Goal: Task Accomplishment & Management: Manage account settings

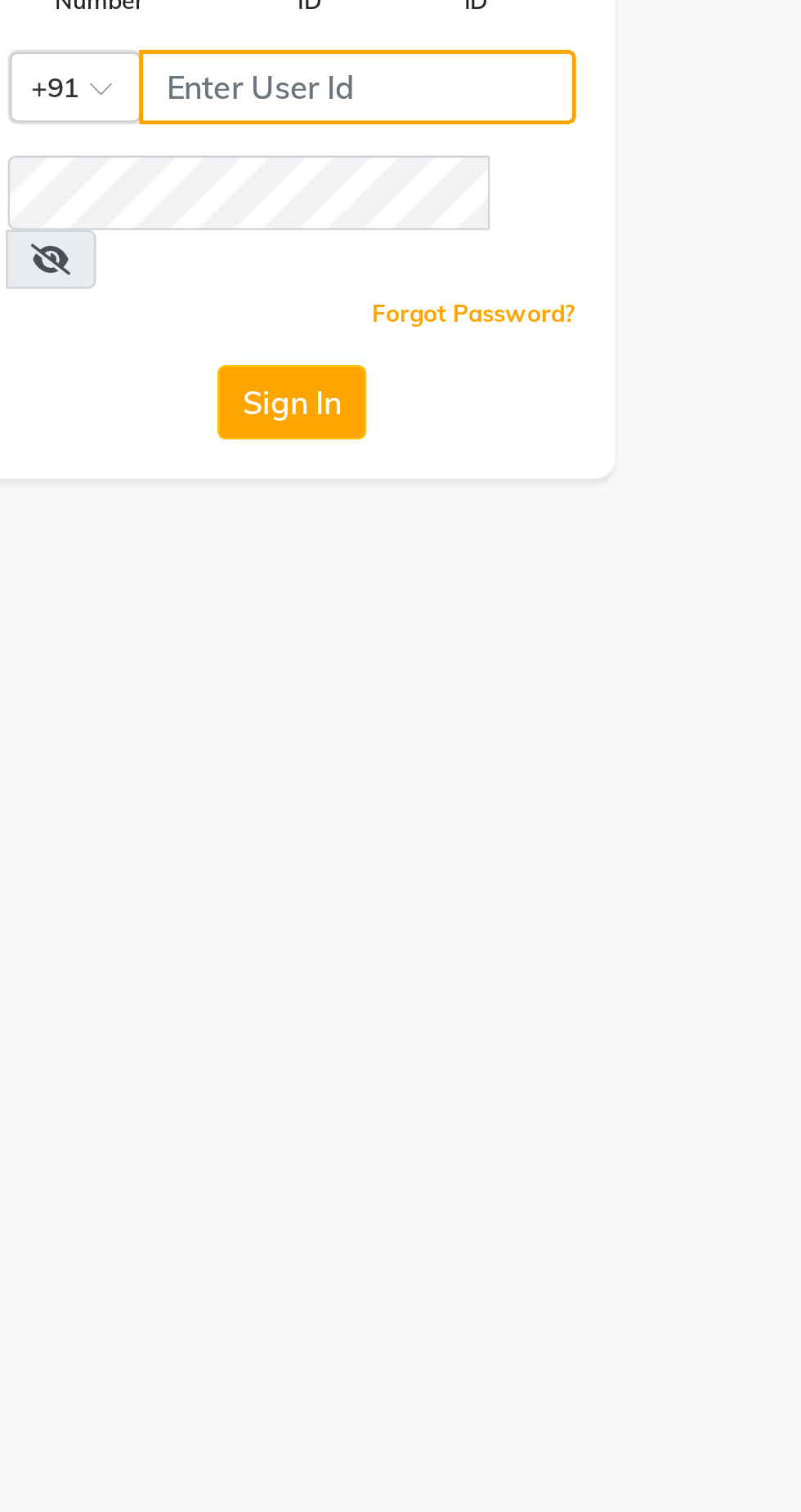
click at [424, 171] on input "Username" at bounding box center [428, 177] width 182 height 31
type input "7032417371"
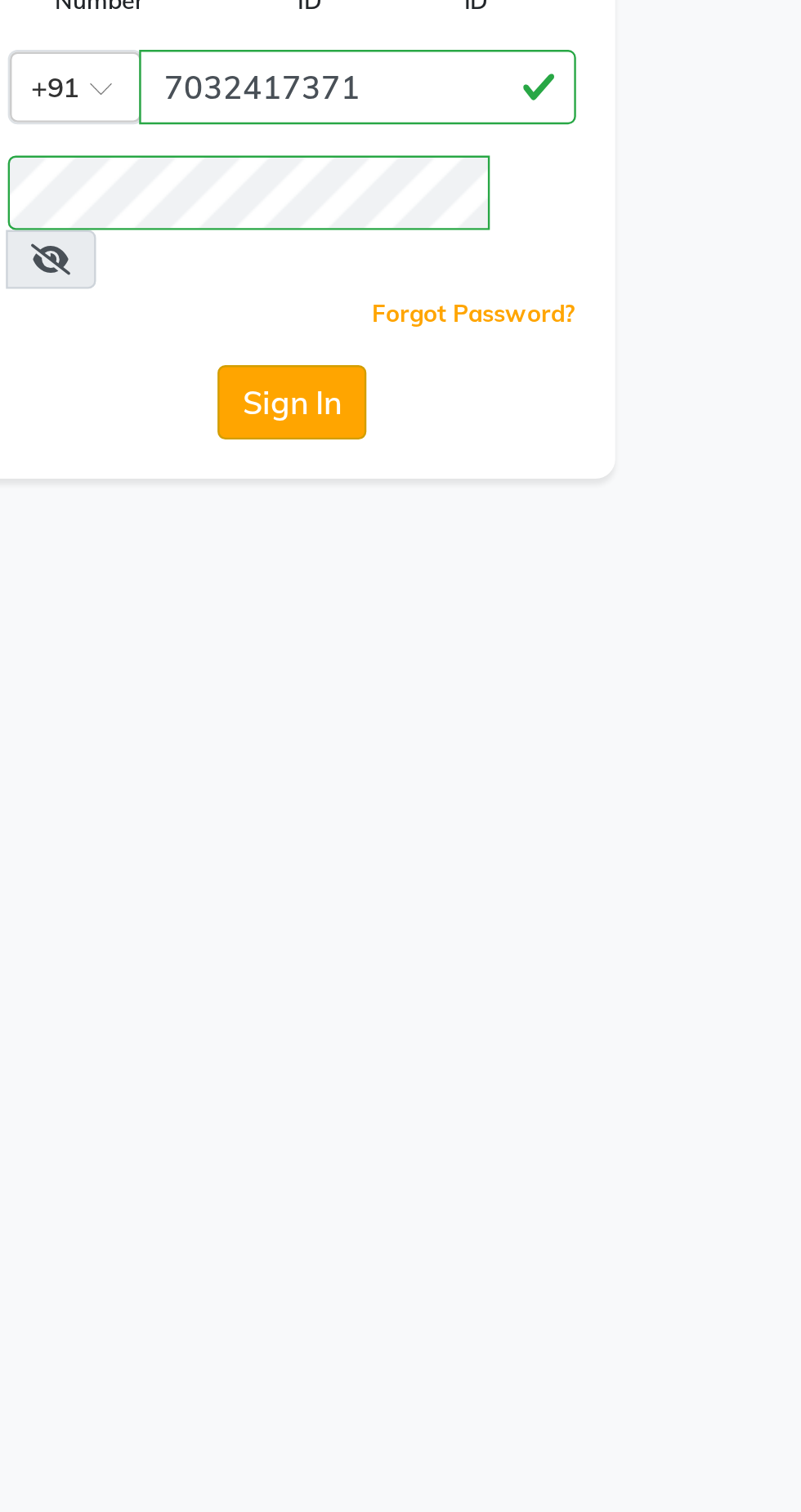
click at [417, 294] on button "Sign In" at bounding box center [400, 309] width 62 height 31
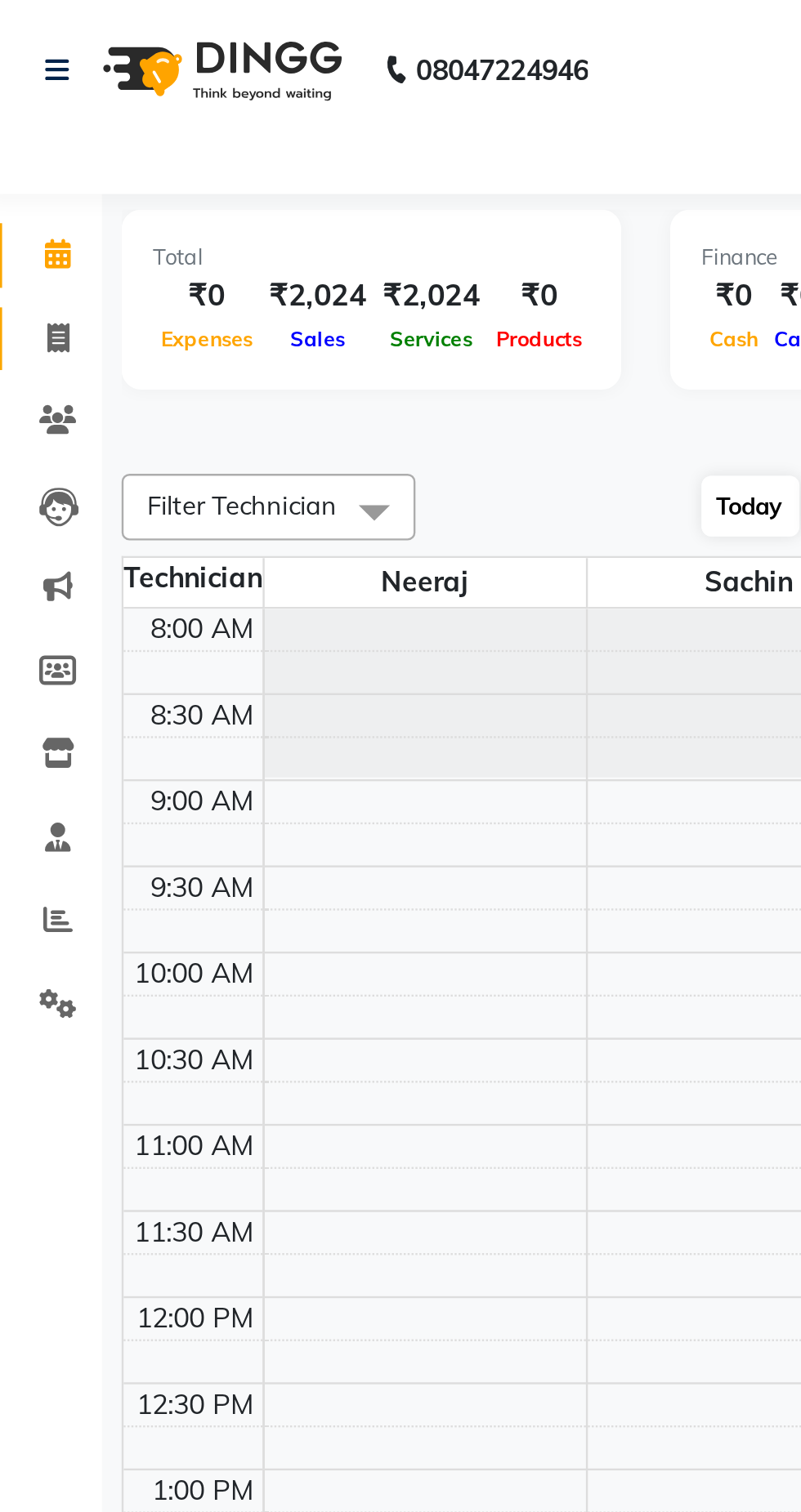
click at [25, 137] on span at bounding box center [31, 141] width 29 height 18
select select "7711"
select select "service"
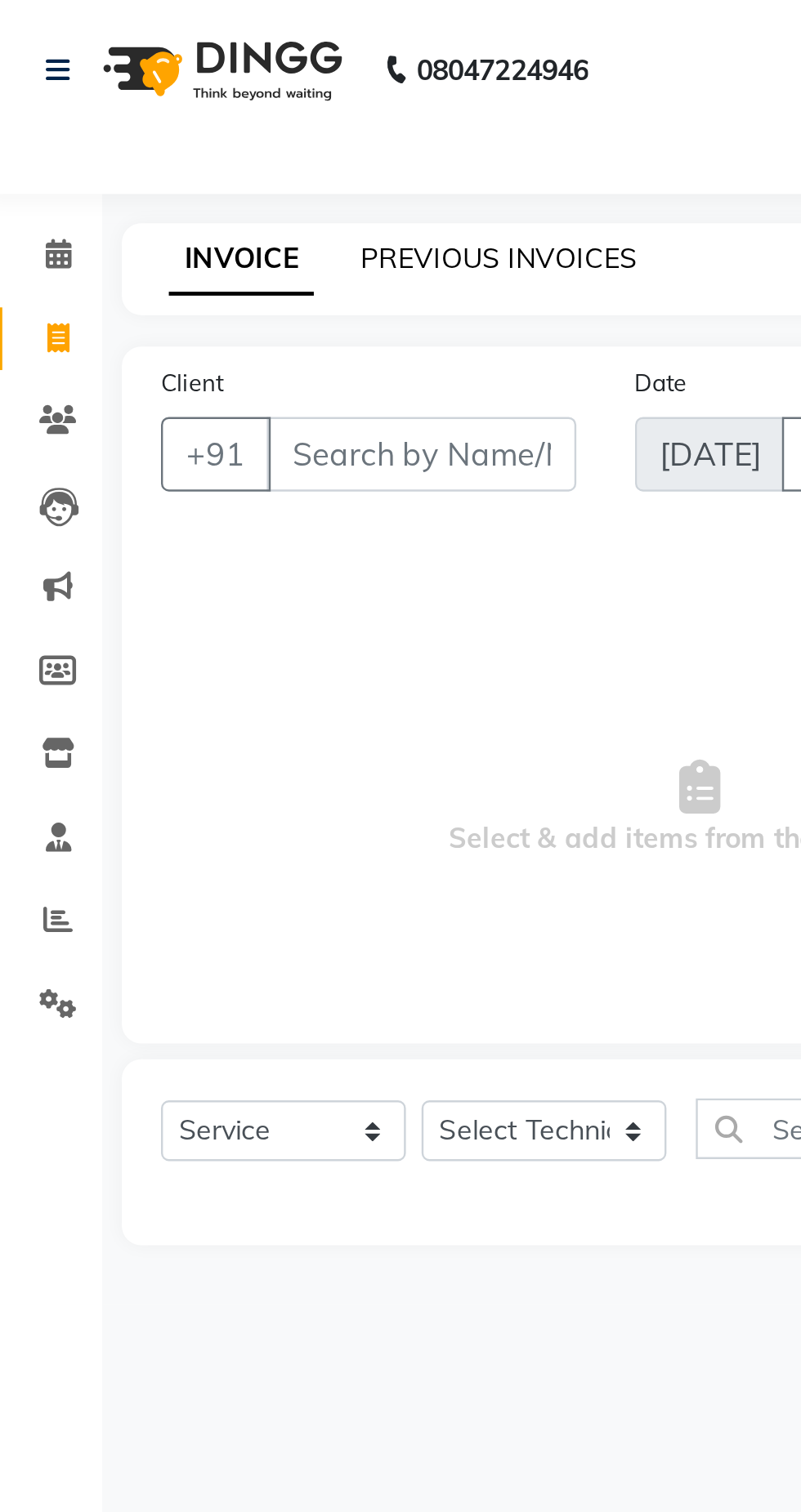
click at [226, 111] on link "PREVIOUS INVOICES" at bounding box center [214, 108] width 115 height 15
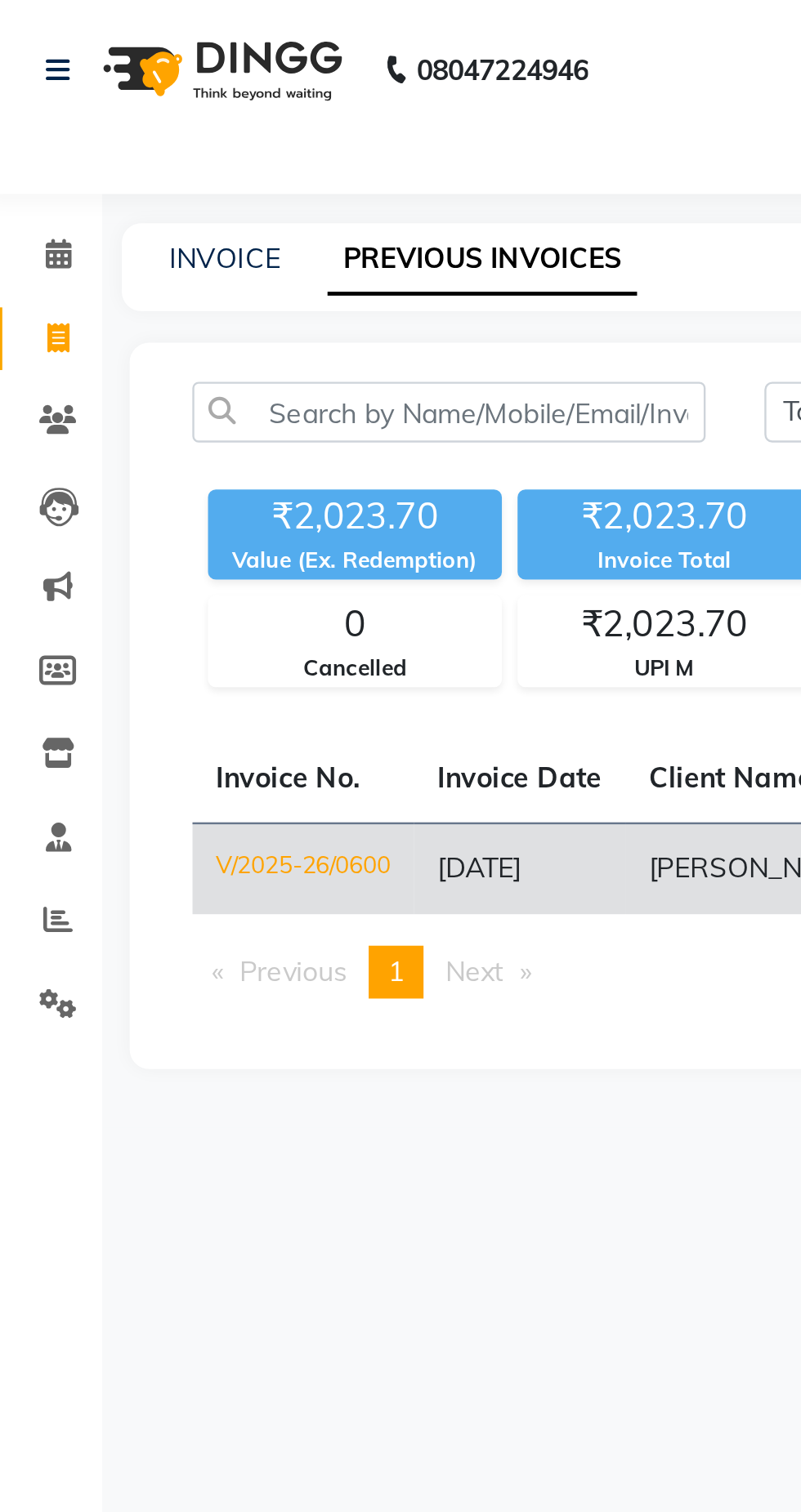
click at [224, 363] on span "[DATE]" at bounding box center [206, 361] width 35 height 15
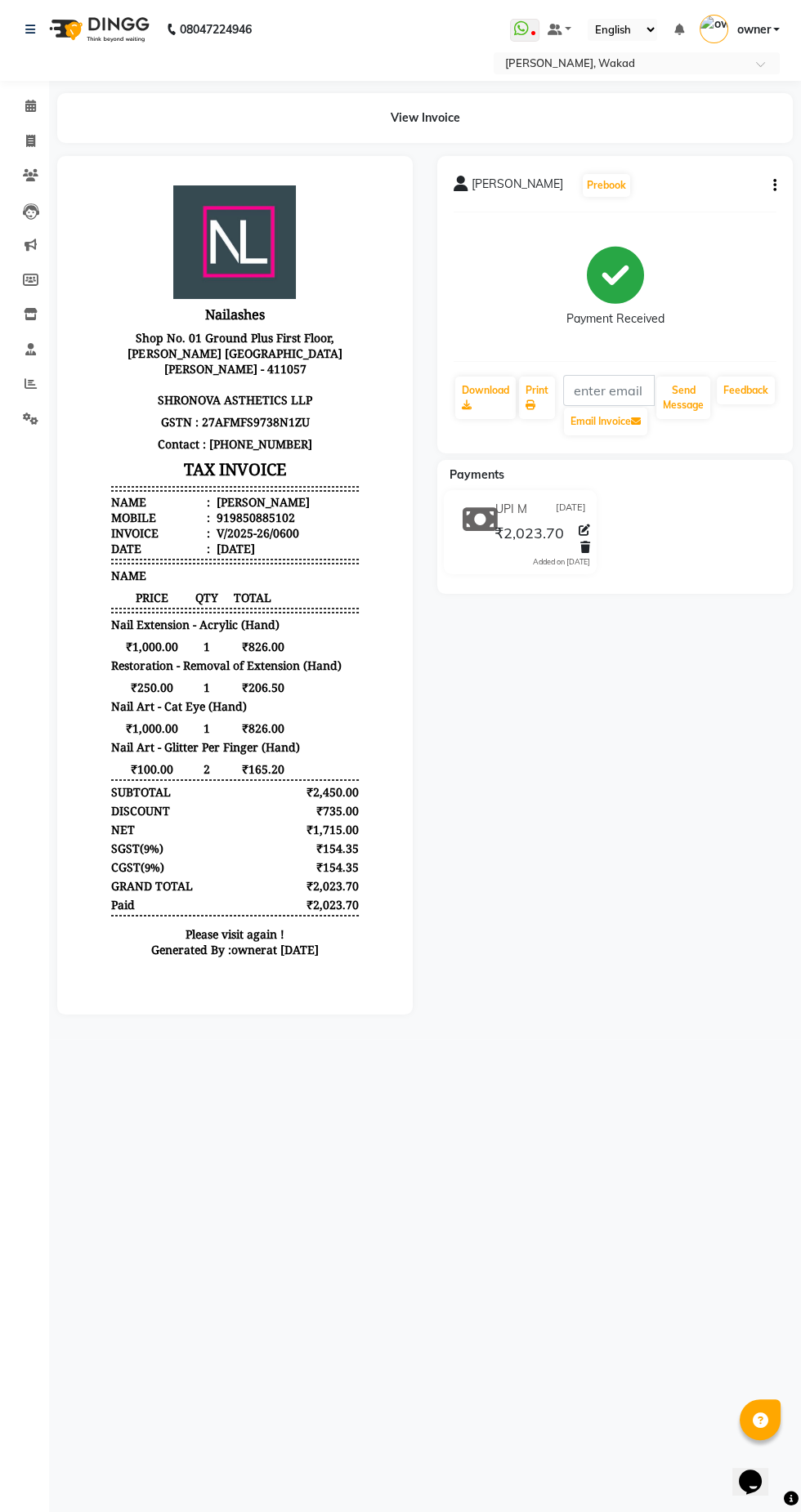
click at [770, 184] on button "button" at bounding box center [771, 186] width 10 height 18
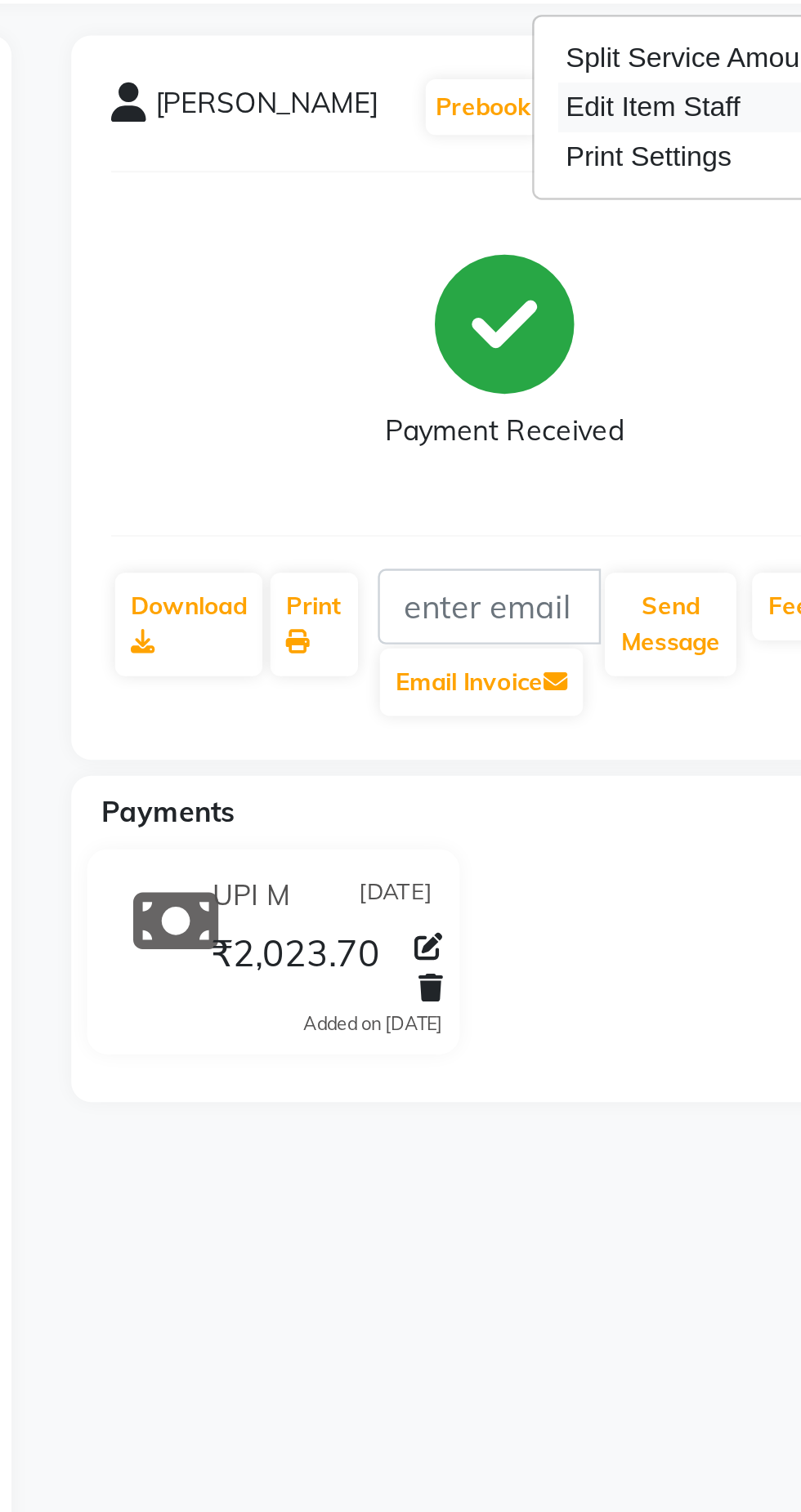
click at [699, 187] on div "Edit Item Staff" at bounding box center [692, 185] width 112 height 20
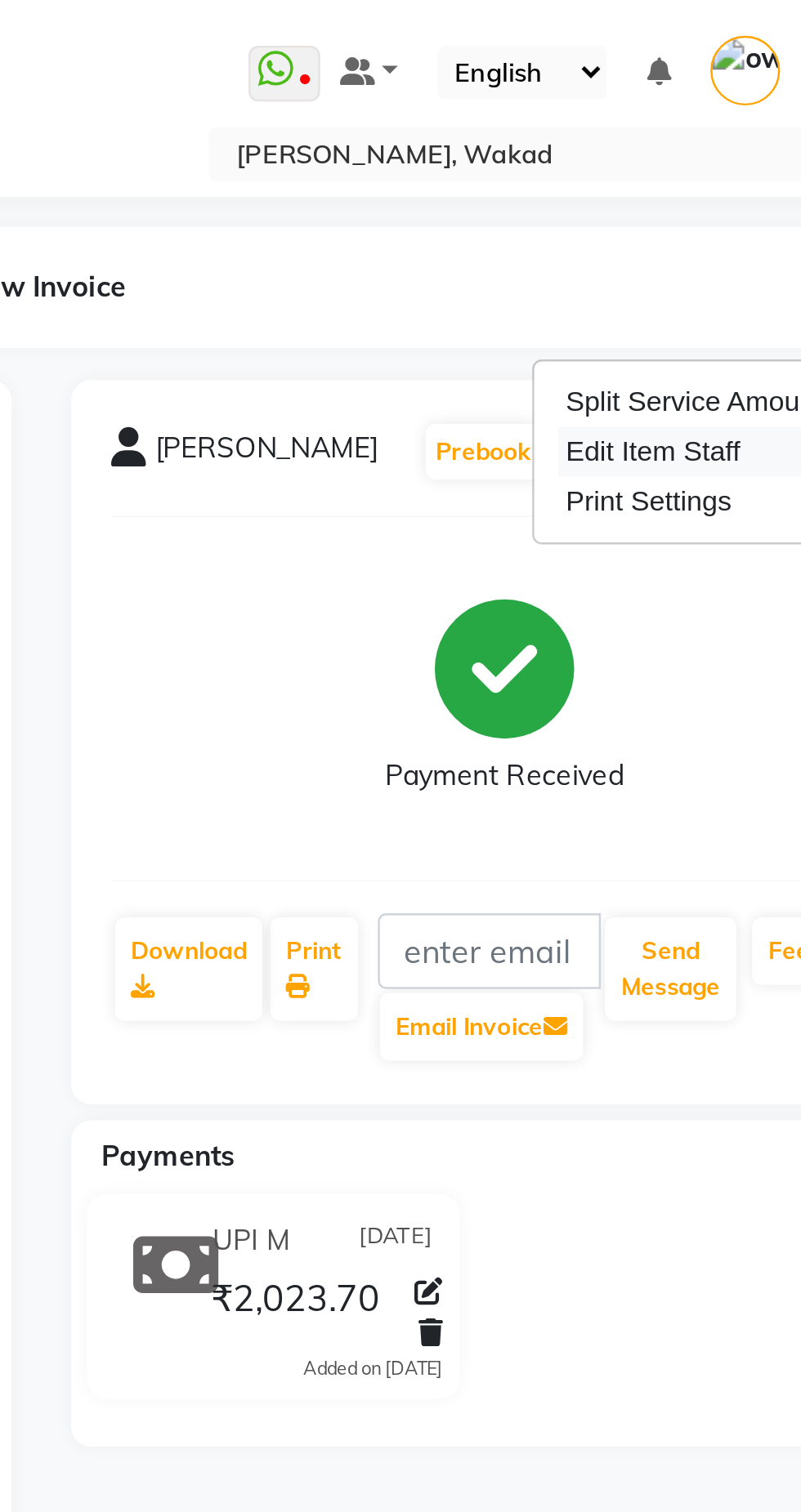
select select "69708"
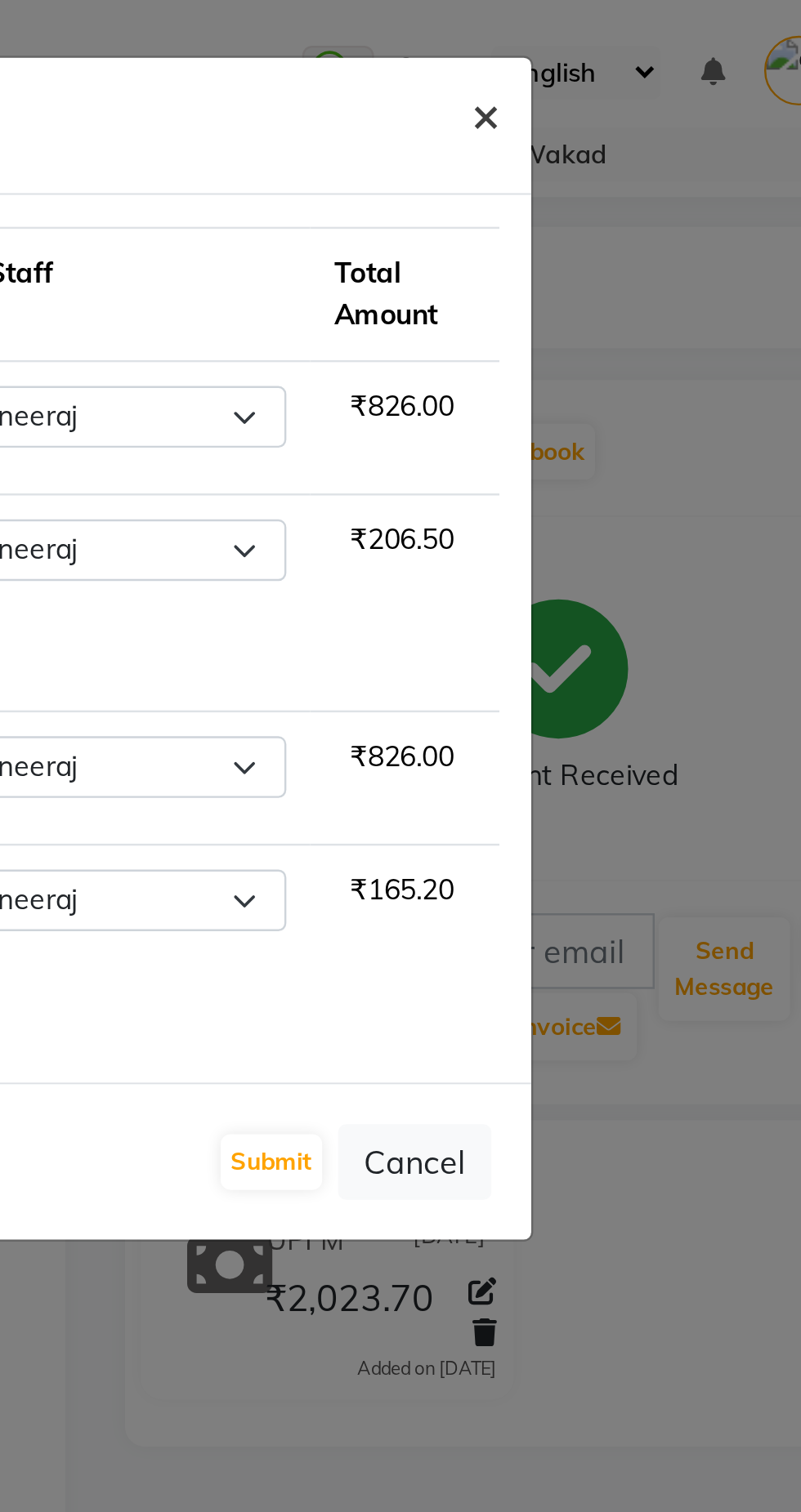
click at [577, 53] on button "×" at bounding box center [584, 46] width 38 height 46
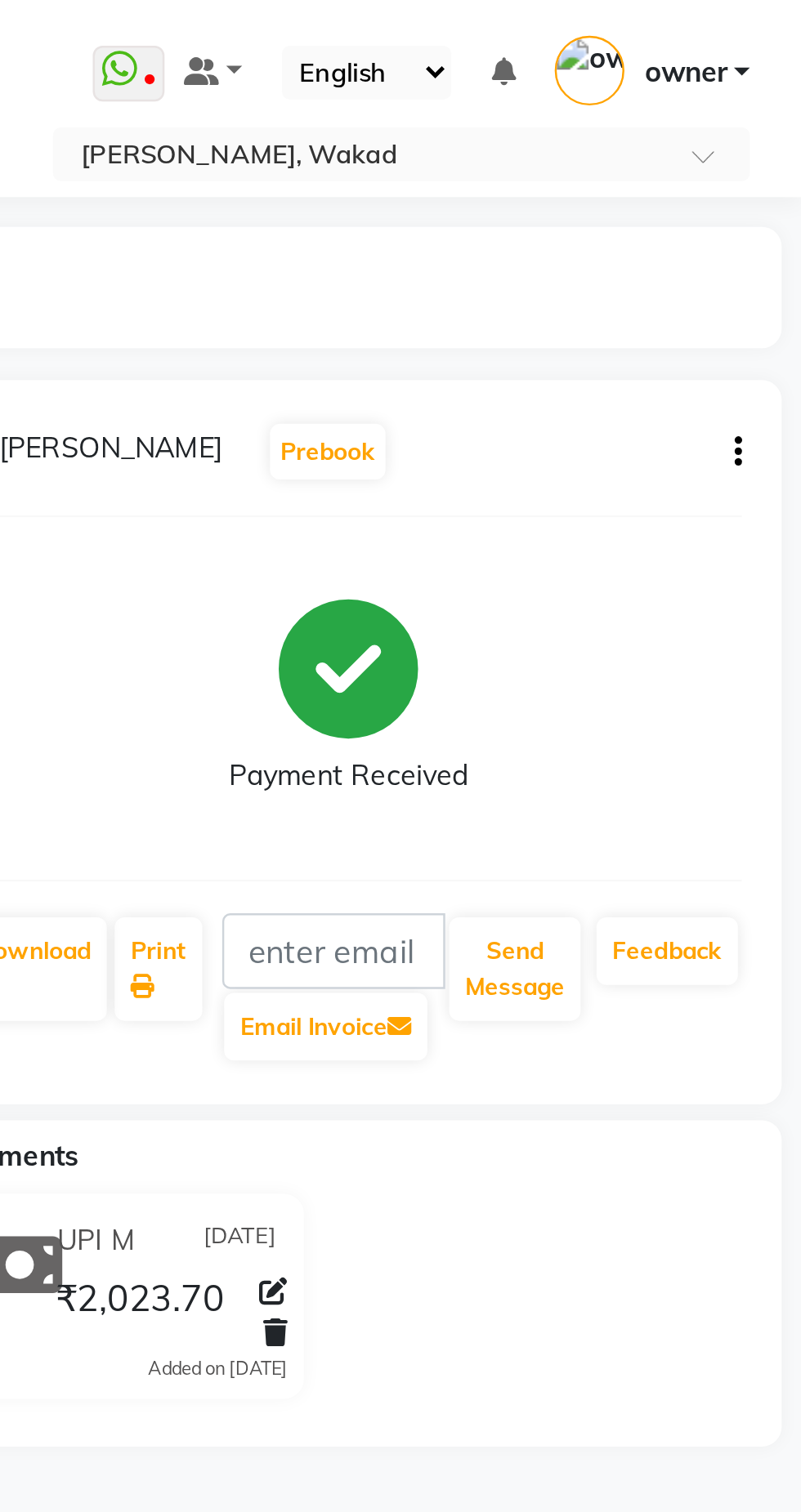
click at [769, 181] on button "button" at bounding box center [771, 186] width 10 height 18
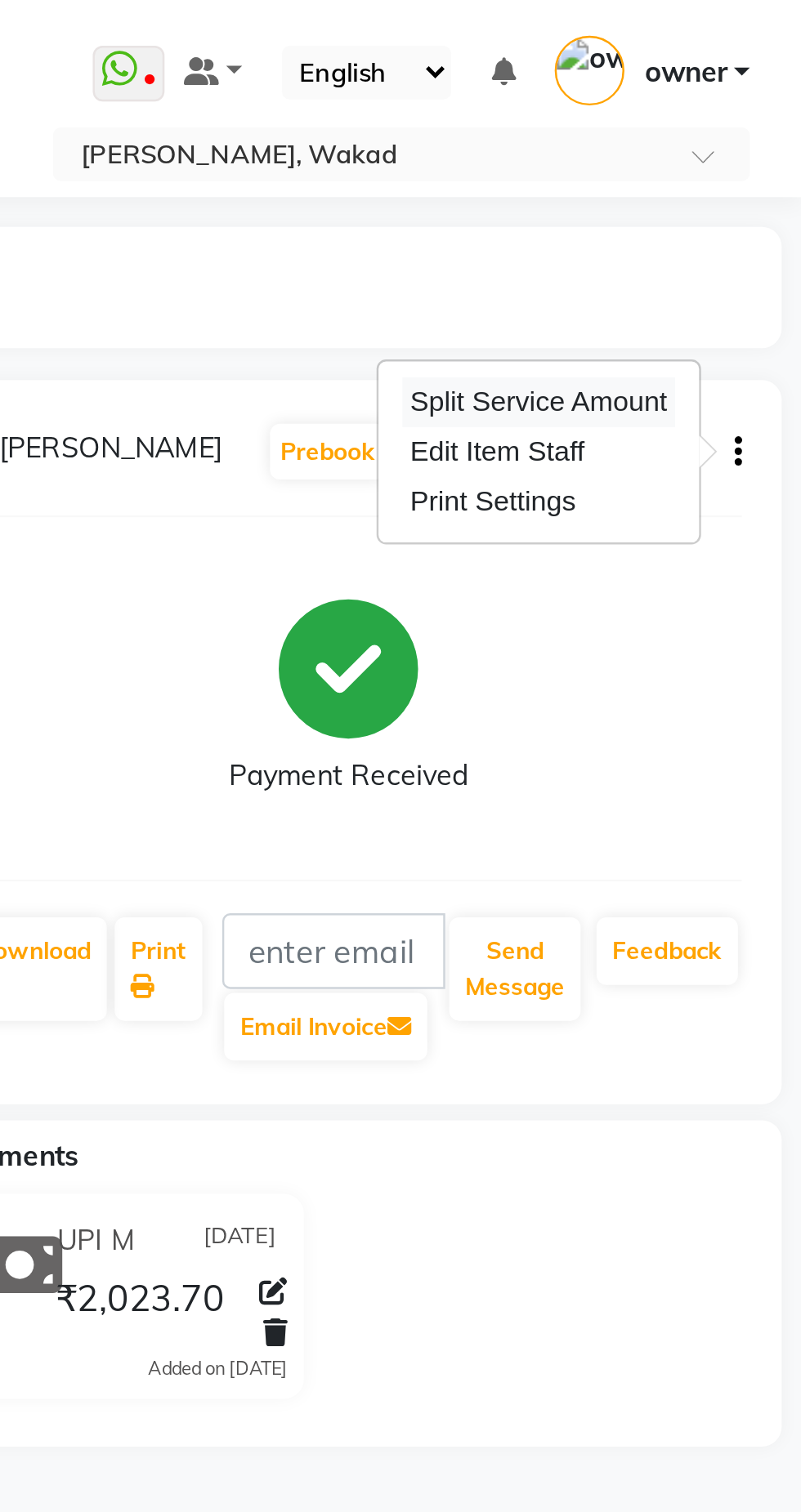
click at [745, 155] on div "Split Service Amount" at bounding box center [692, 165] width 112 height 20
select select "69708"
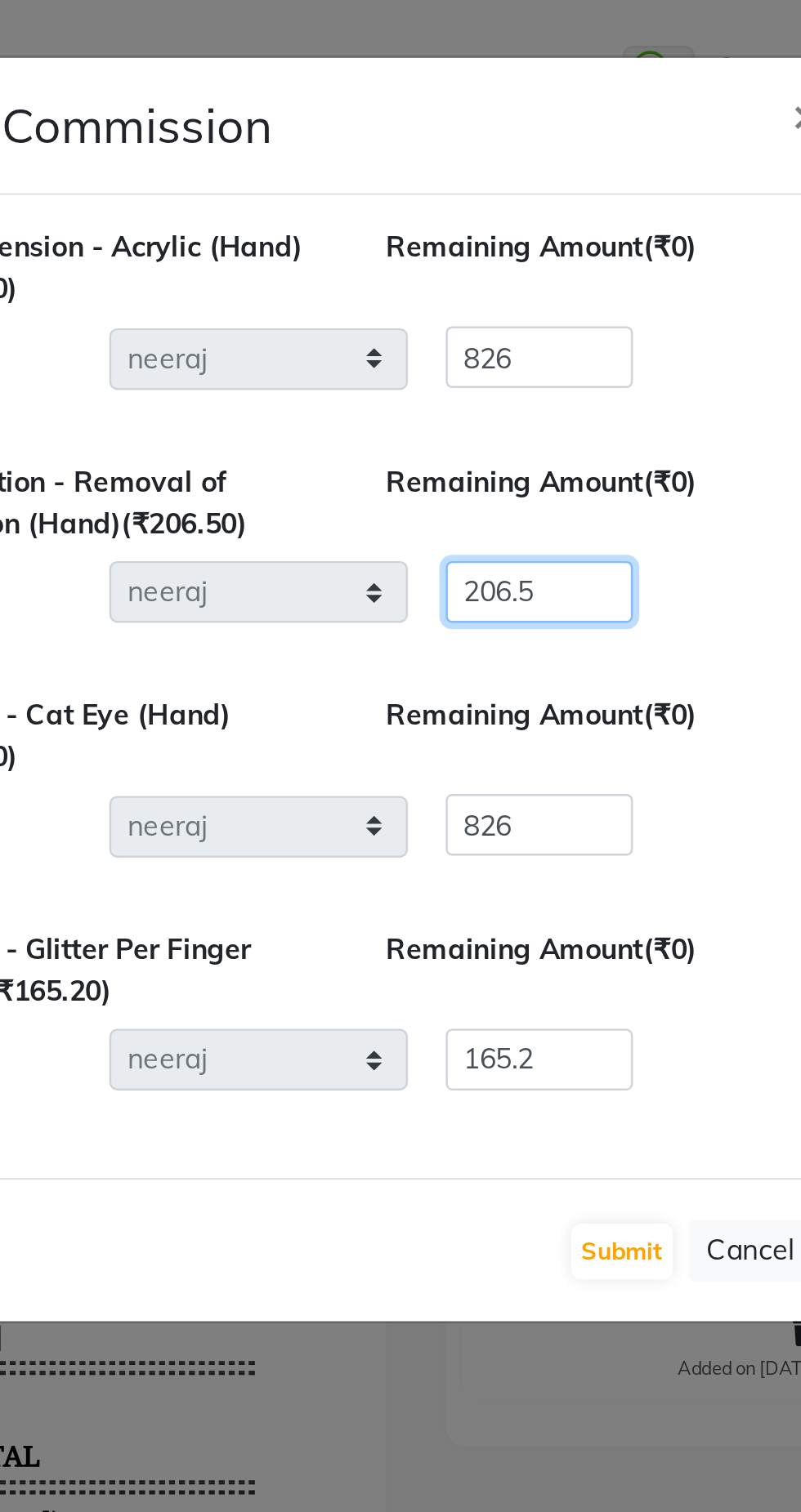
click at [483, 241] on input "206.5" at bounding box center [476, 243] width 77 height 25
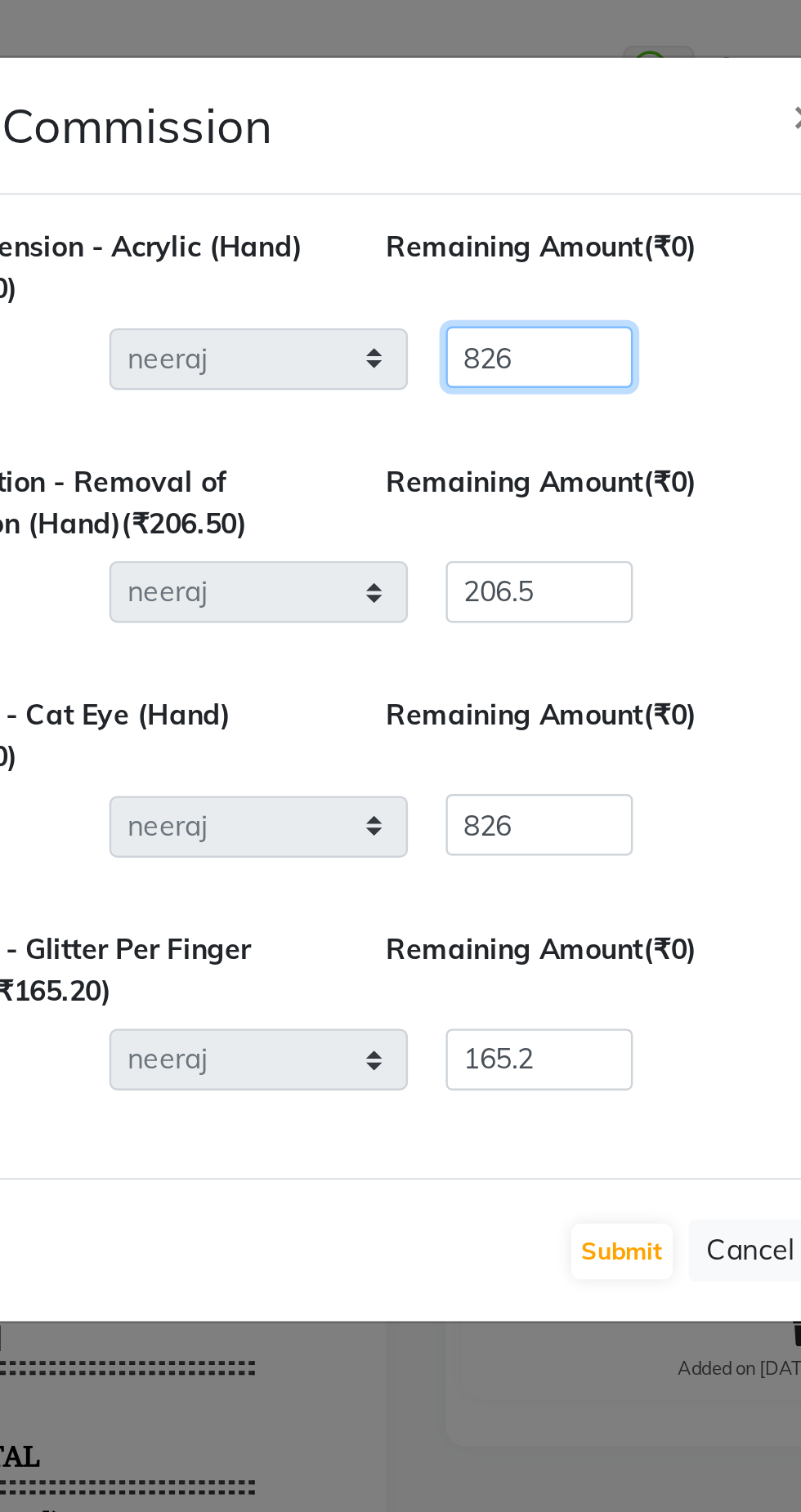
click at [485, 151] on input "826" at bounding box center [476, 146] width 77 height 25
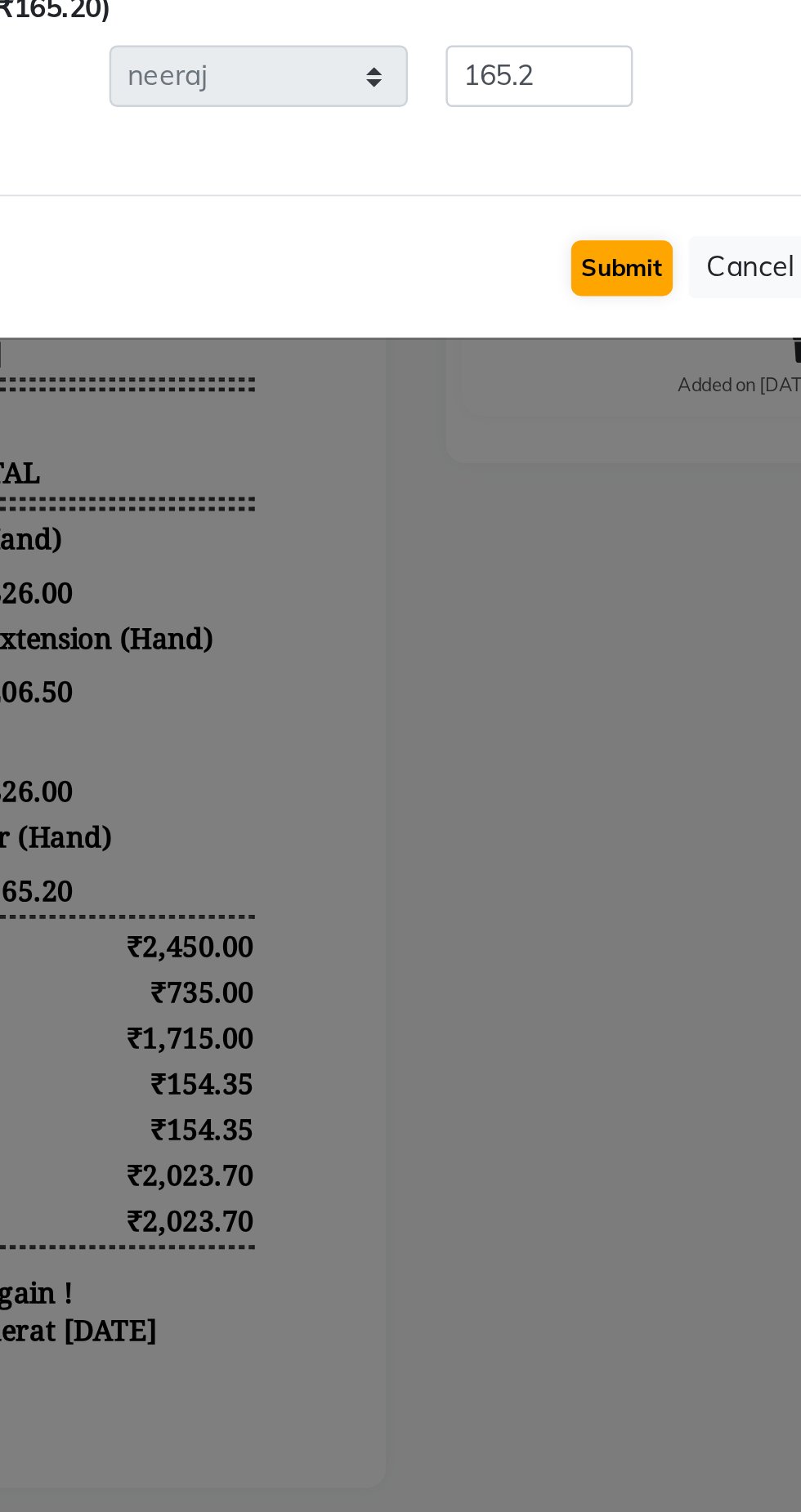
type input "823"
click at [512, 511] on button "Submit" at bounding box center [509, 514] width 41 height 23
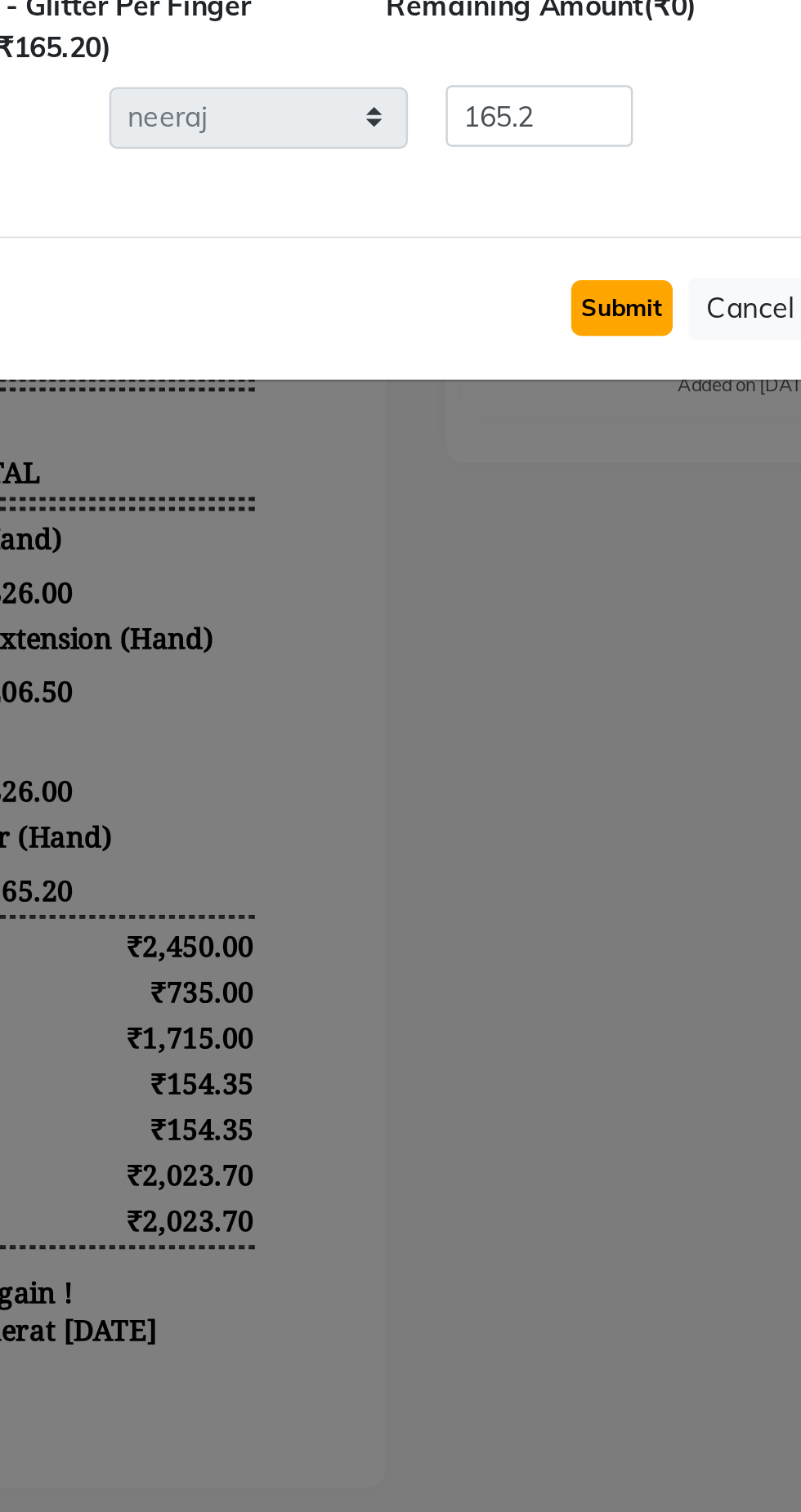
click at [523, 530] on button "Submit" at bounding box center [509, 530] width 41 height 23
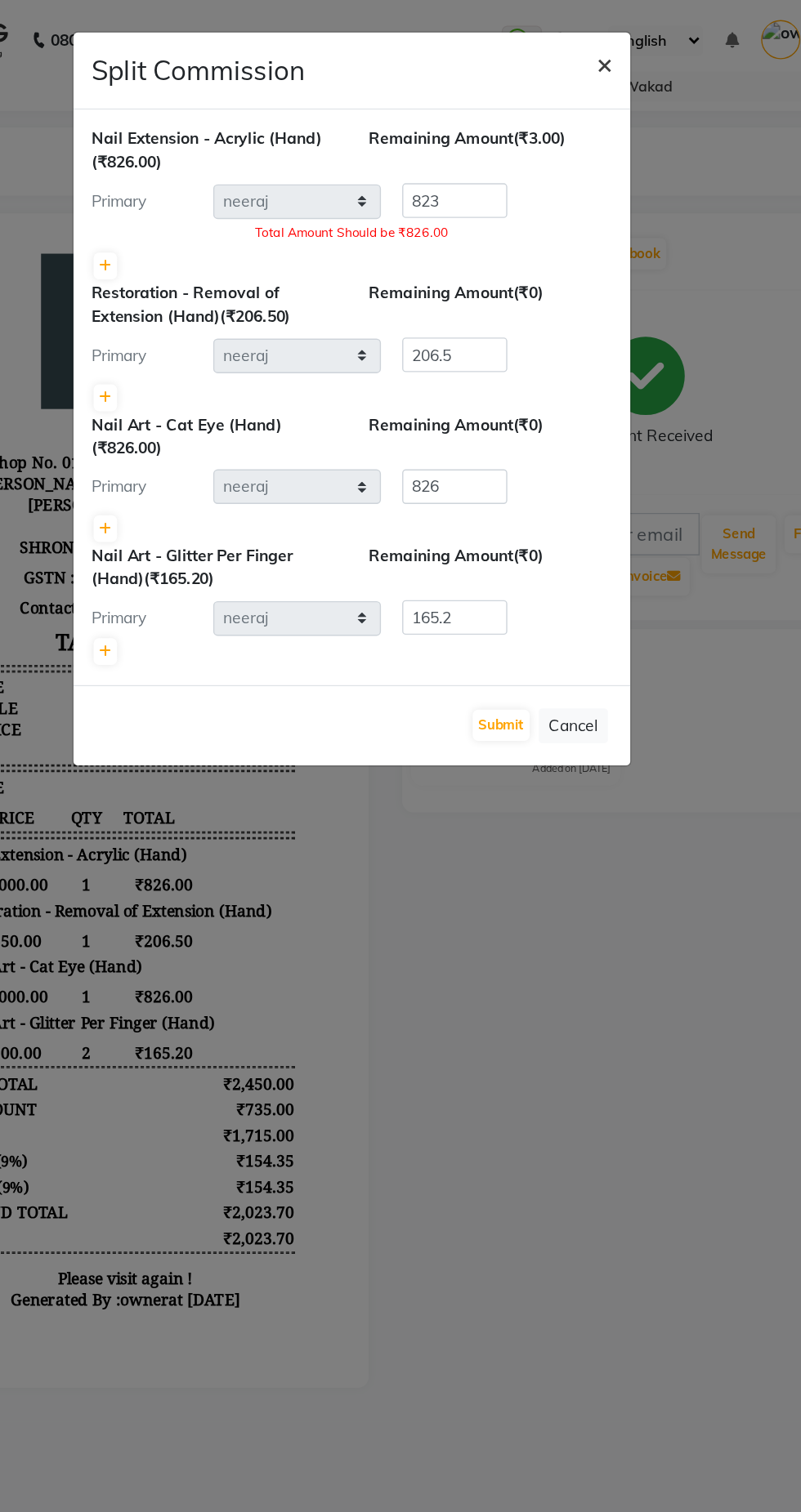
click at [589, 54] on span "×" at bounding box center [584, 46] width 11 height 25
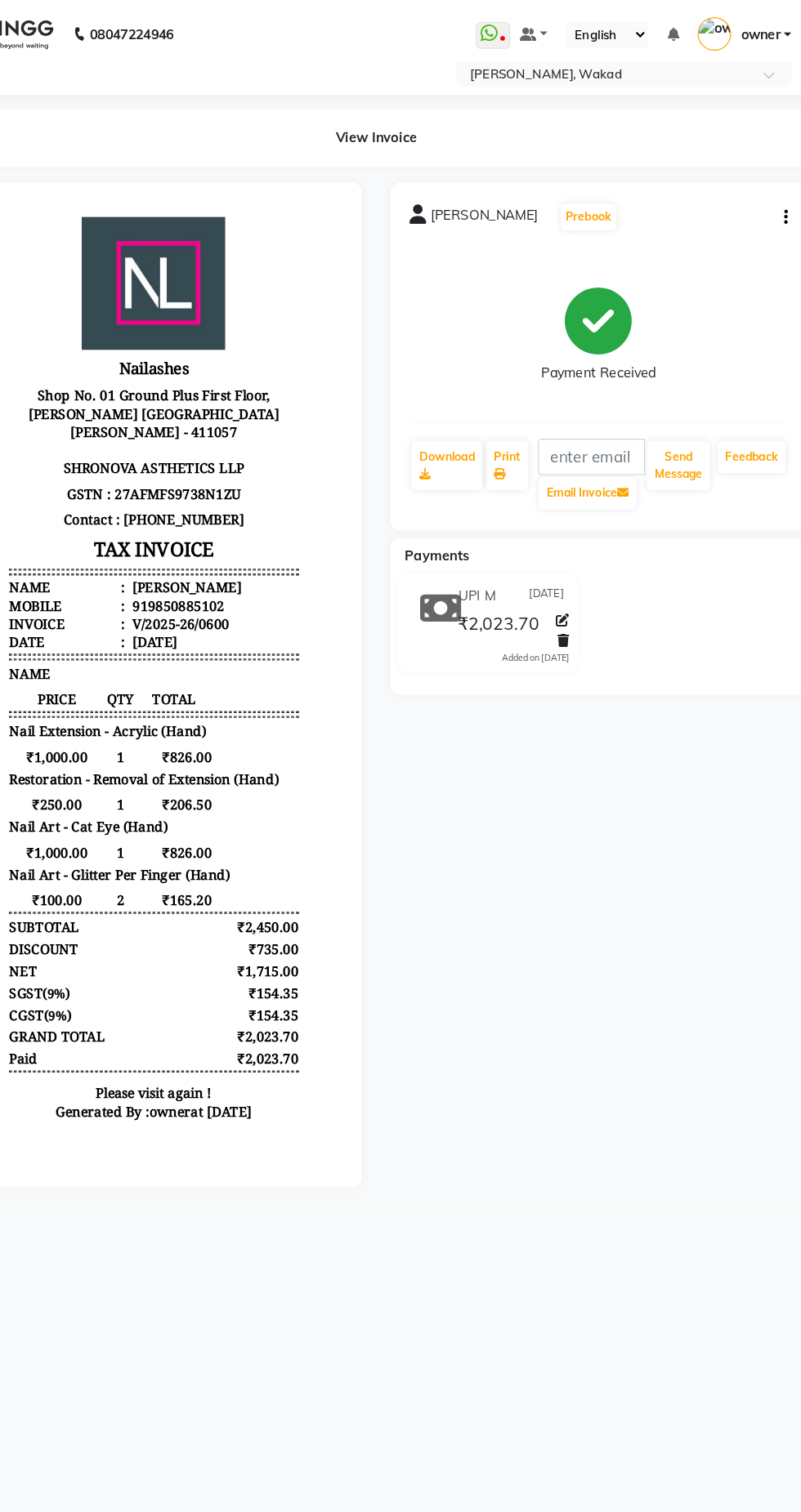
click at [763, 159] on div "Mrinal Prebook Payment Received Download Print Email Invoice Send Message Feedb…" at bounding box center [614, 304] width 355 height 297
click at [773, 177] on button "button" at bounding box center [771, 186] width 10 height 18
click at [767, 193] on button "button" at bounding box center [771, 186] width 10 height 18
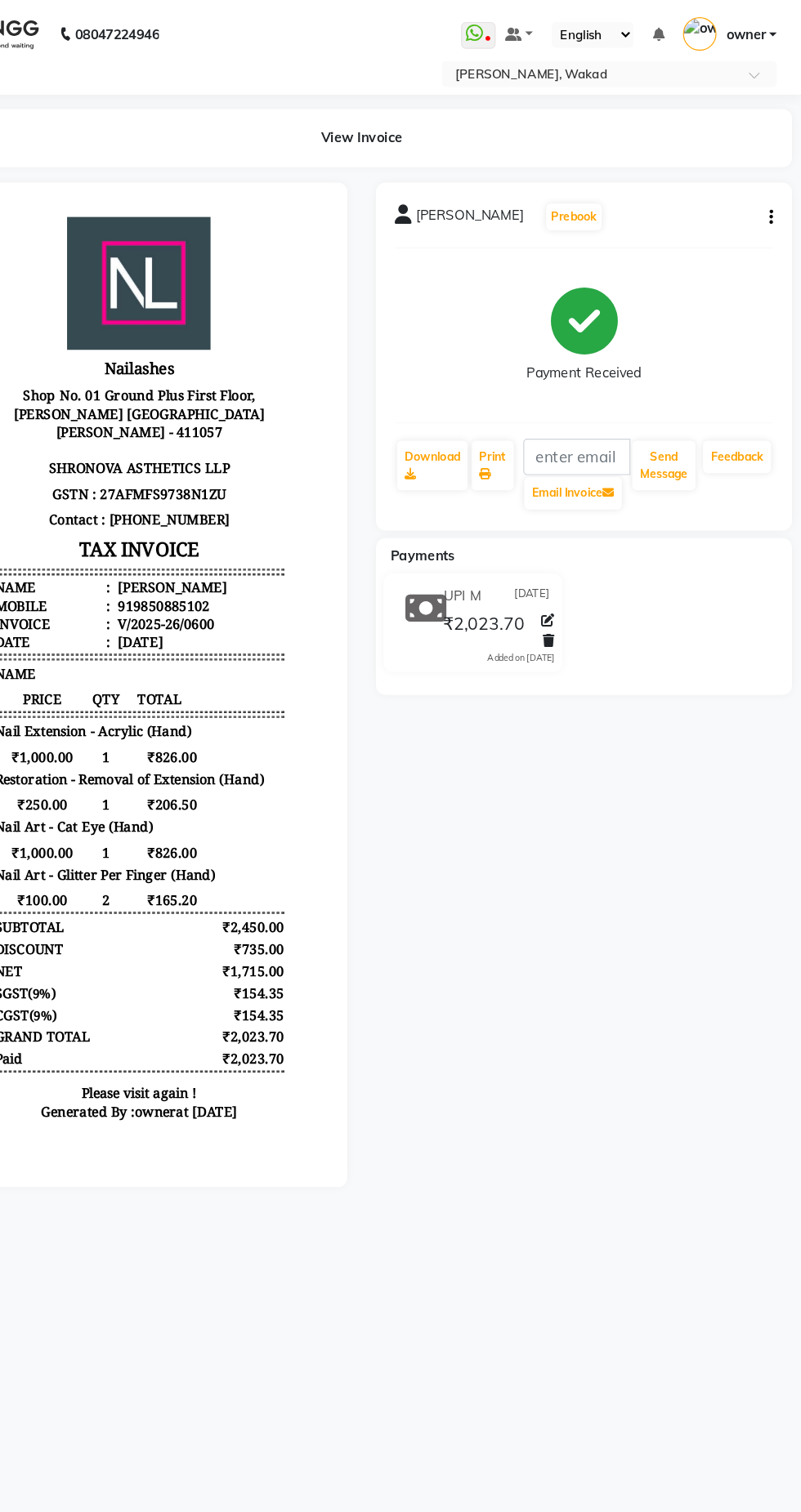
click at [770, 185] on button "button" at bounding box center [771, 186] width 10 height 18
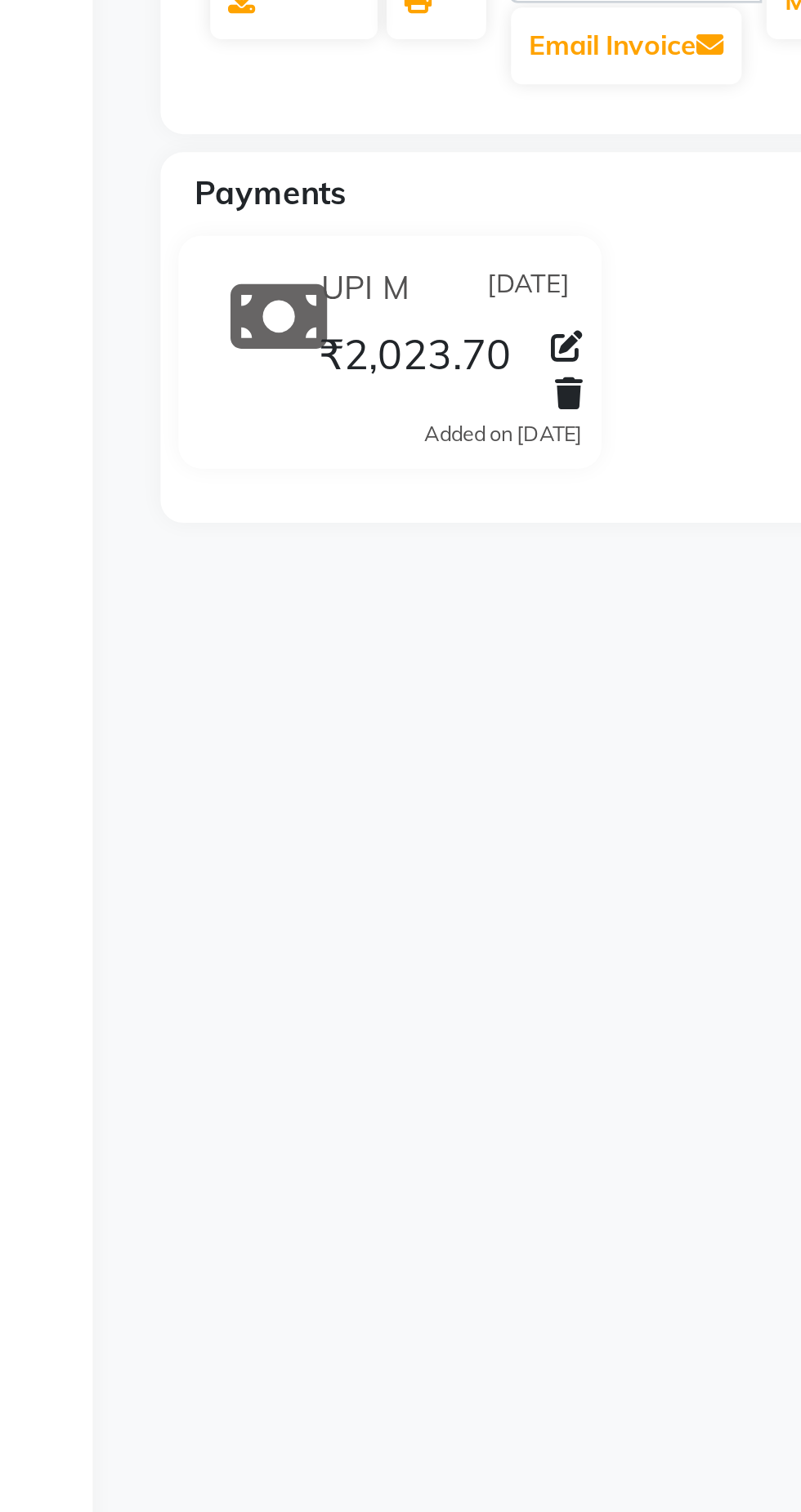
click at [586, 524] on icon at bounding box center [583, 530] width 11 height 11
select select "43"
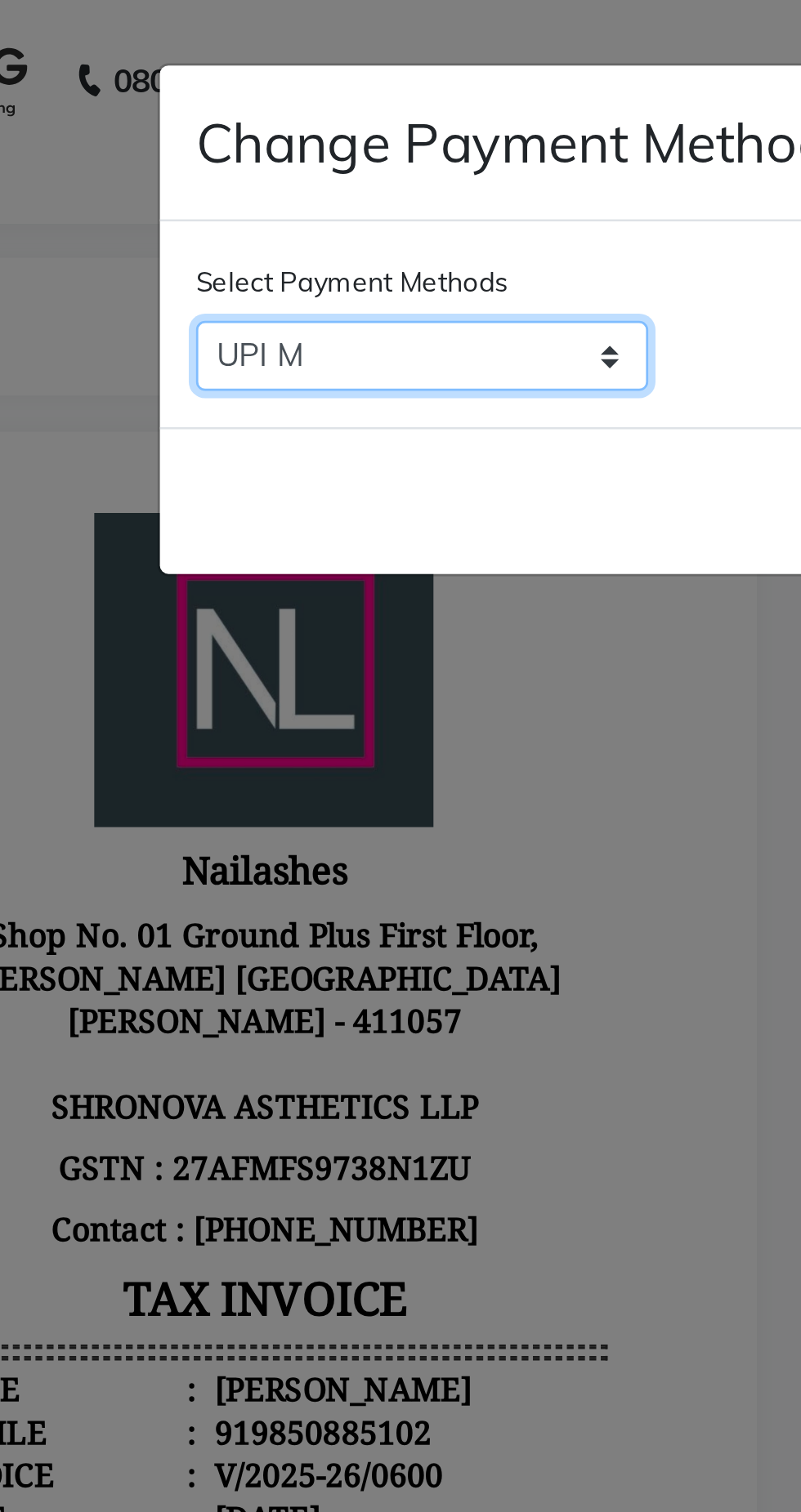
click at [342, 127] on select "Bank ONLINE CASH UPI M CARD GPay LUZO District App" at bounding box center [291, 128] width 163 height 25
click at [210, 116] on select "Bank ONLINE CASH UPI M CARD GPay LUZO District App" at bounding box center [291, 128] width 163 height 25
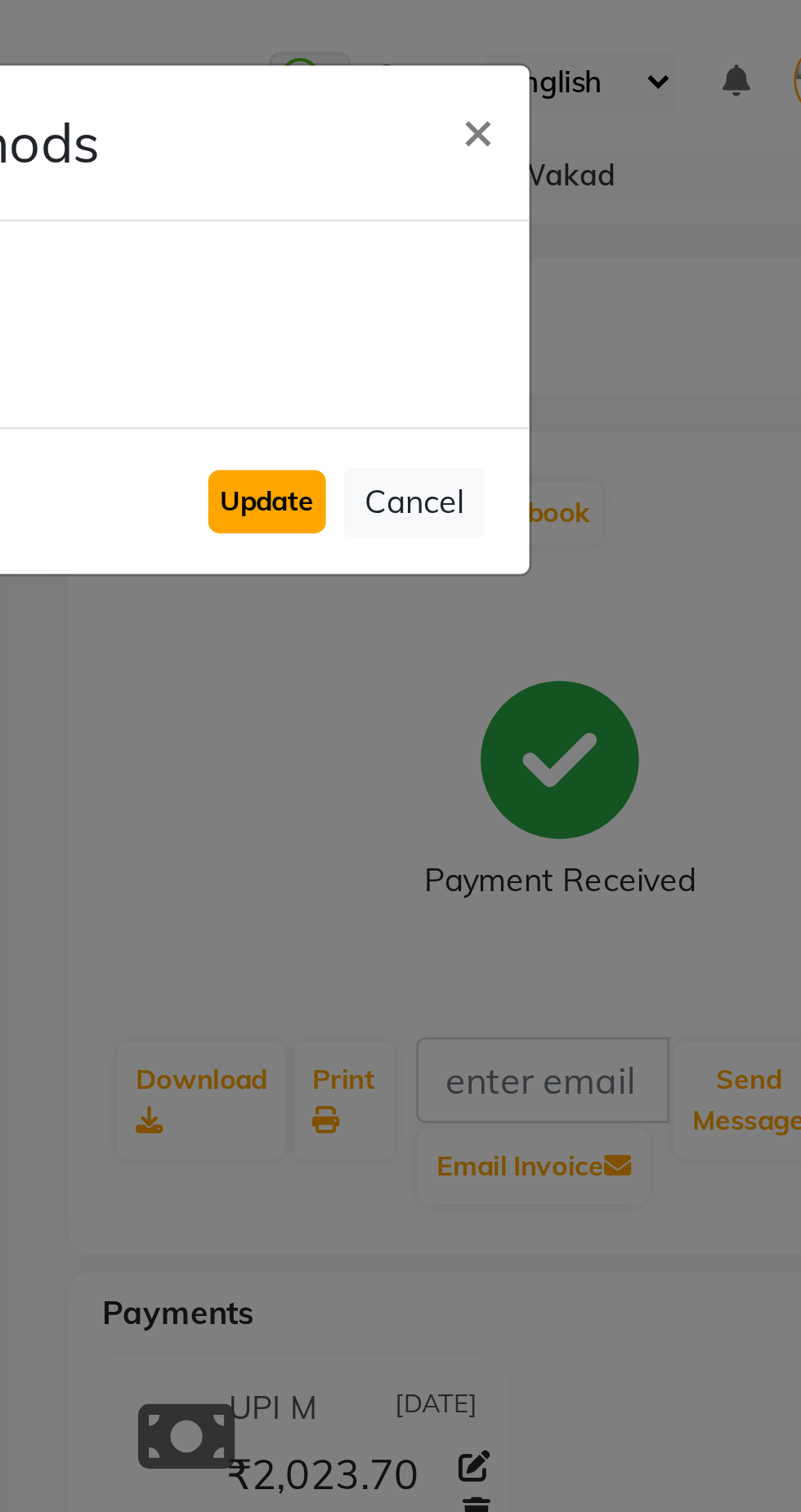
click at [504, 188] on button "Update" at bounding box center [509, 182] width 42 height 23
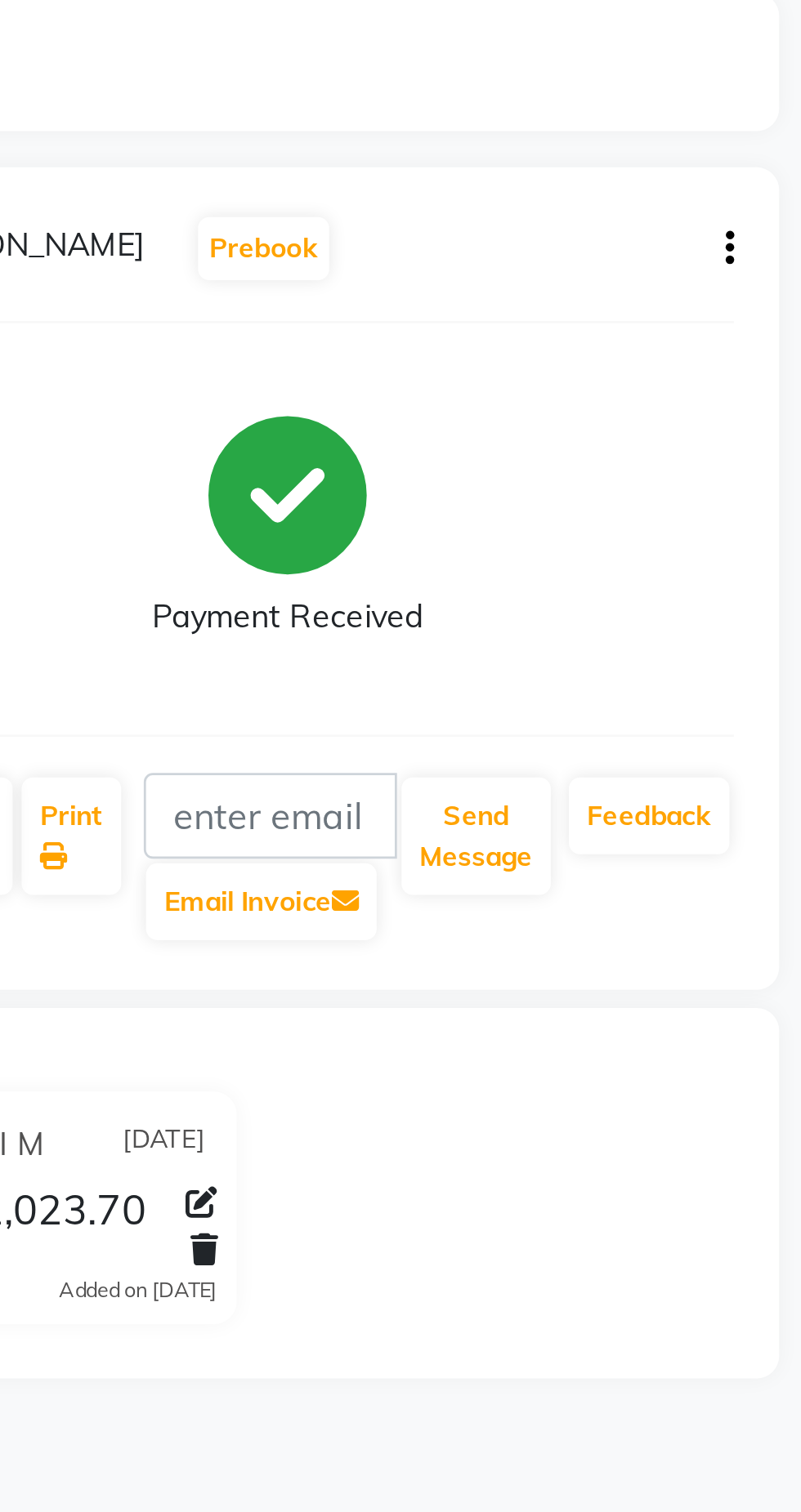
click at [783, 203] on div "Mrinal Prebook Payment Received Download Print Email Invoice Send Message Feedb…" at bounding box center [614, 304] width 355 height 297
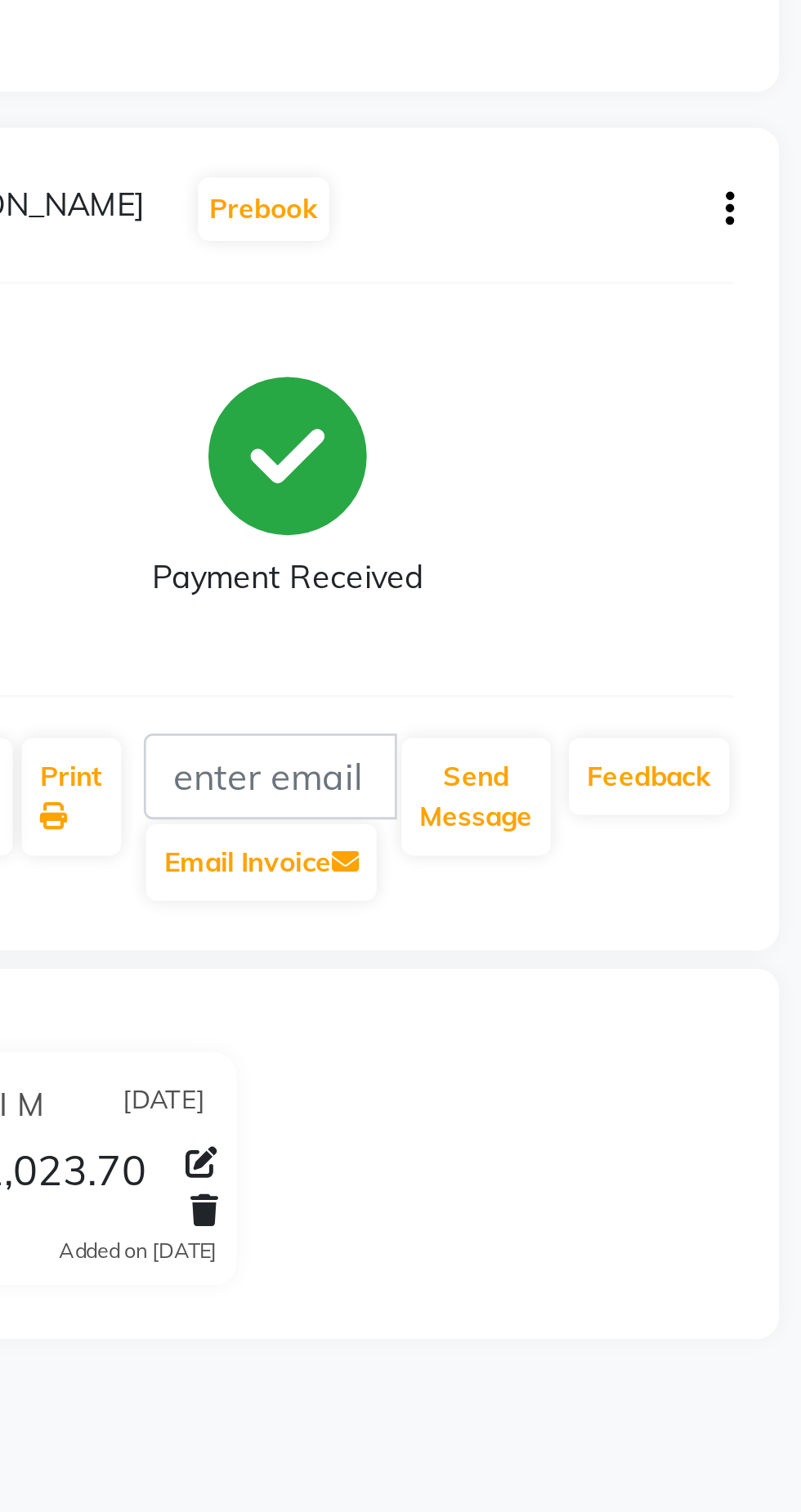
click at [785, 184] on div "Mrinal Prebook Payment Received Download Print Email Invoice Send Message Feedb…" at bounding box center [614, 304] width 355 height 297
click at [775, 185] on icon "button" at bounding box center [775, 185] width 4 height 1
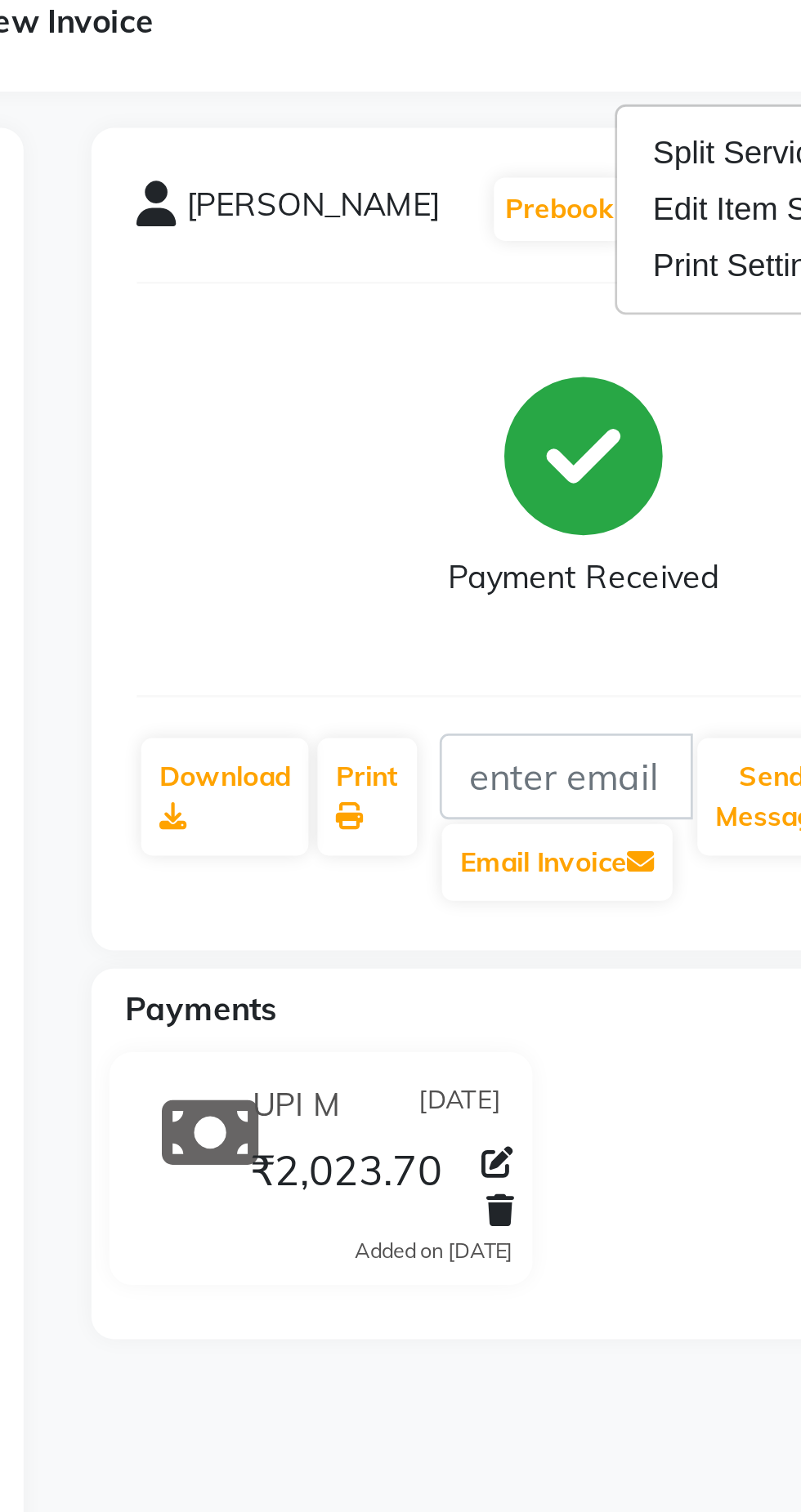
click at [584, 553] on icon at bounding box center [584, 546] width 10 height 11
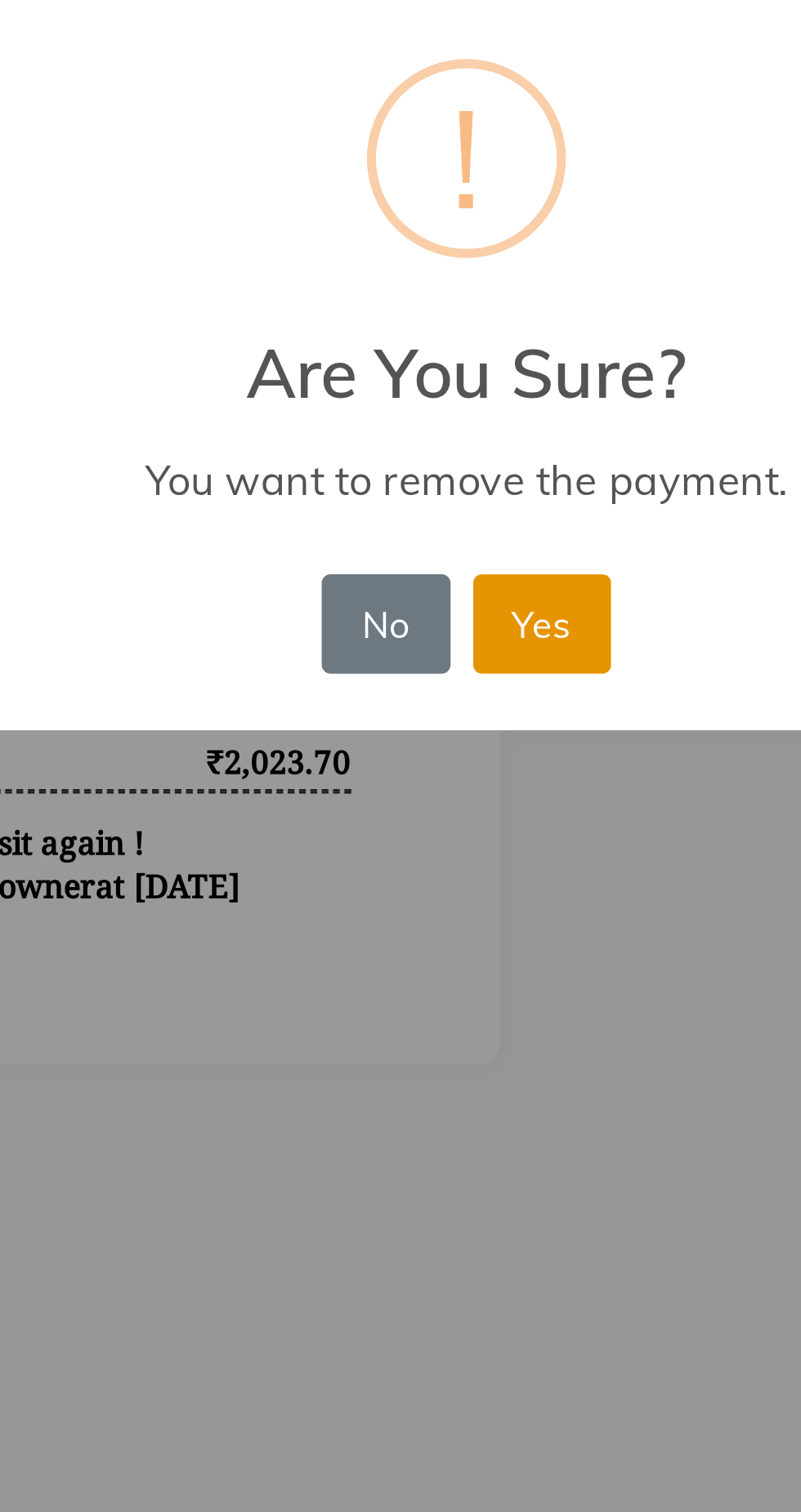
click at [433, 874] on button "Yes" at bounding box center [427, 855] width 50 height 36
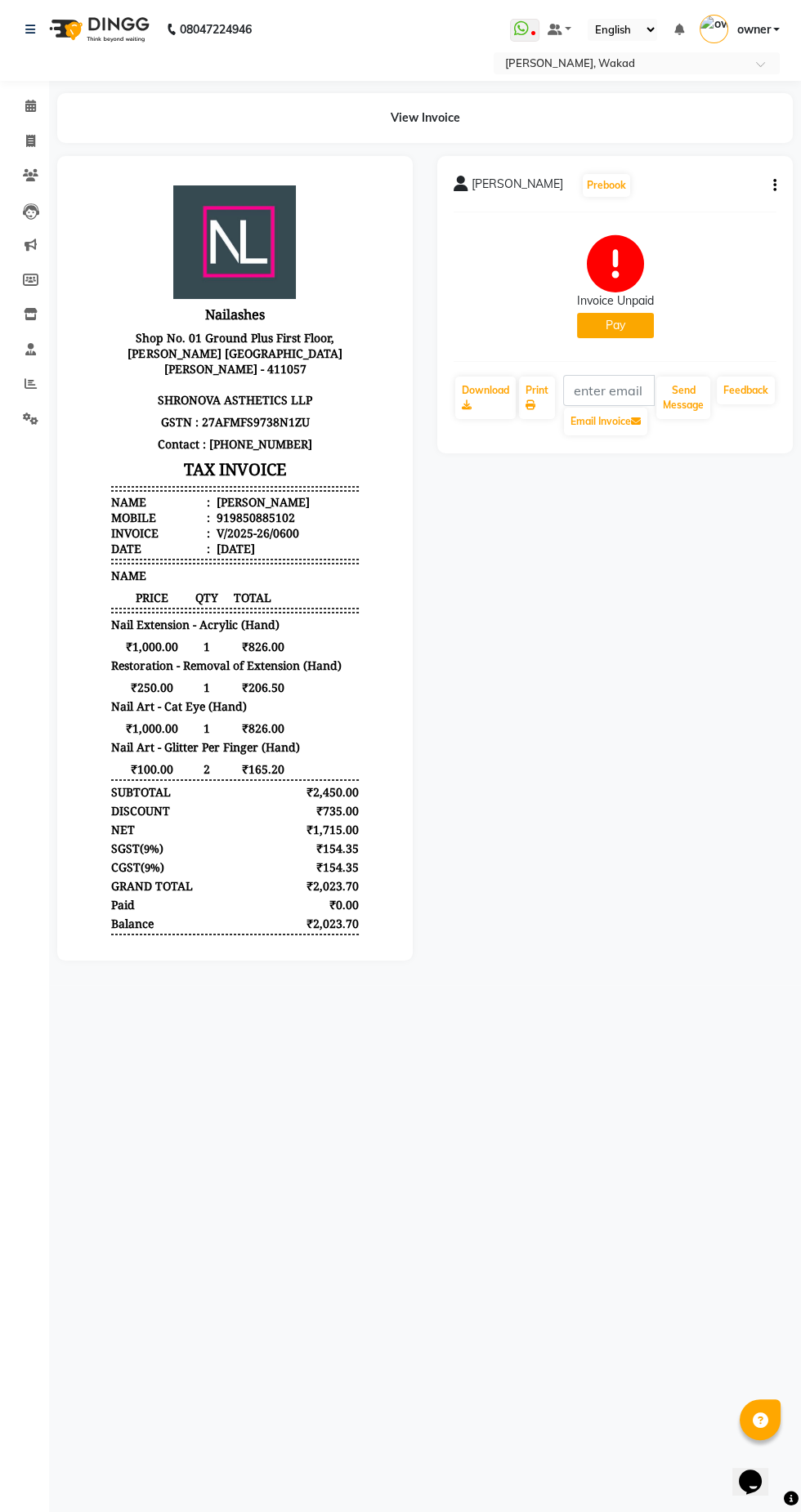
click at [626, 317] on button "Pay" at bounding box center [616, 325] width 77 height 25
select select "1"
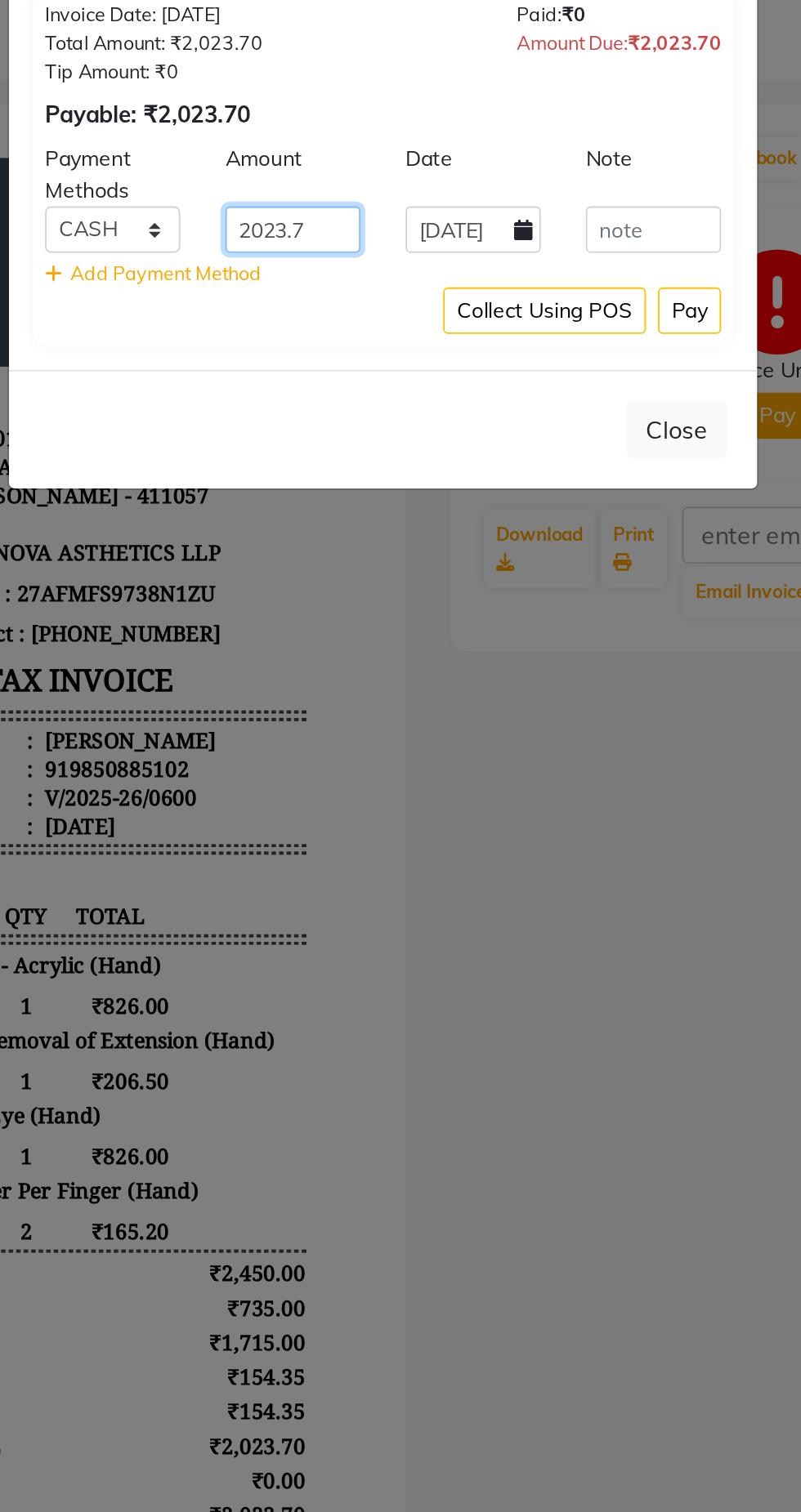
click at [332, 225] on input "2023.7" at bounding box center [352, 224] width 74 height 25
click at [346, 228] on input "2023.7" at bounding box center [352, 224] width 74 height 25
click at [350, 227] on input "2023.7" at bounding box center [352, 224] width 74 height 25
click at [368, 225] on input "2023.7" at bounding box center [352, 224] width 74 height 25
type input "2000"
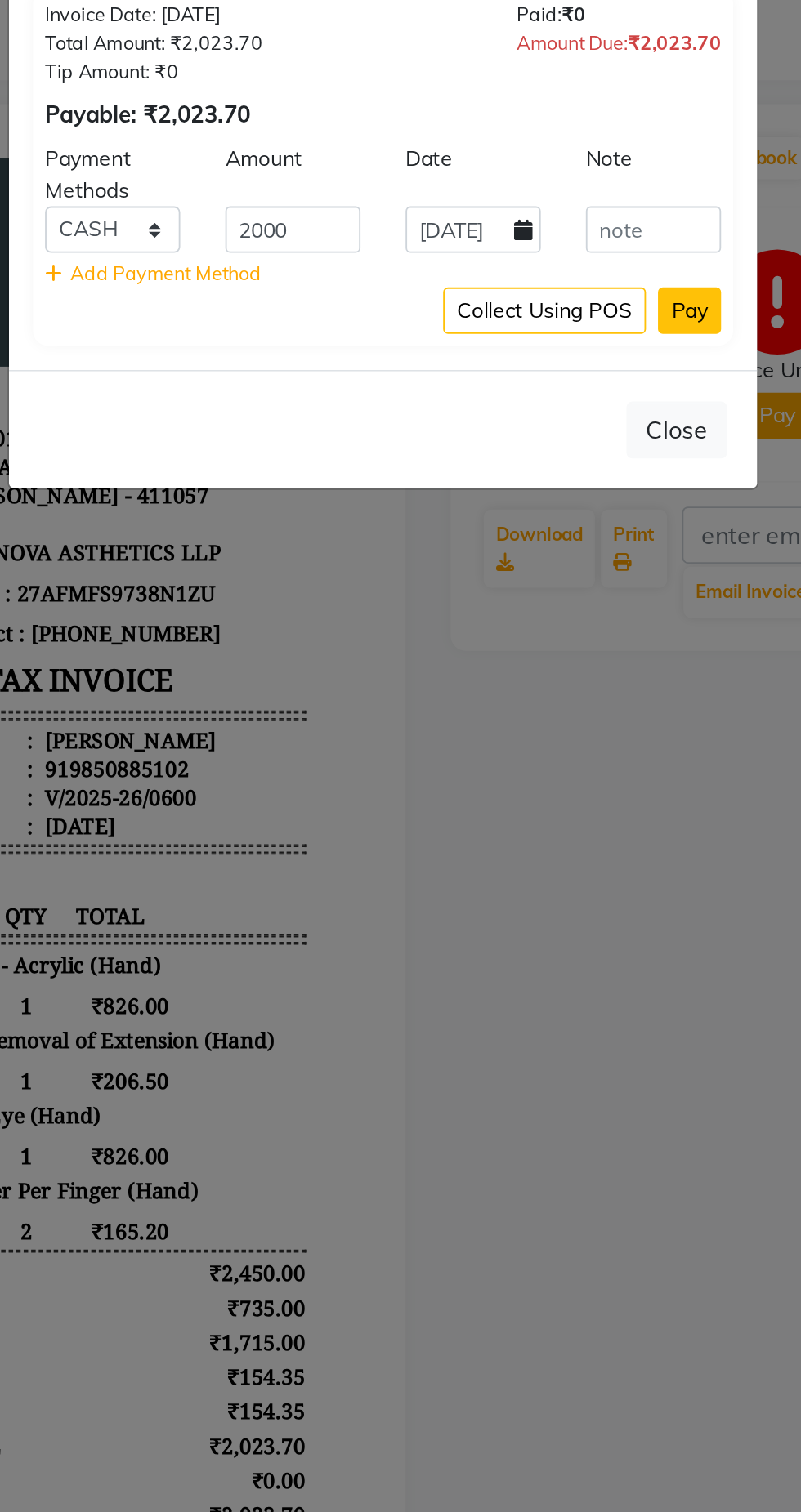
click at [561, 275] on button "Pay" at bounding box center [567, 267] width 34 height 25
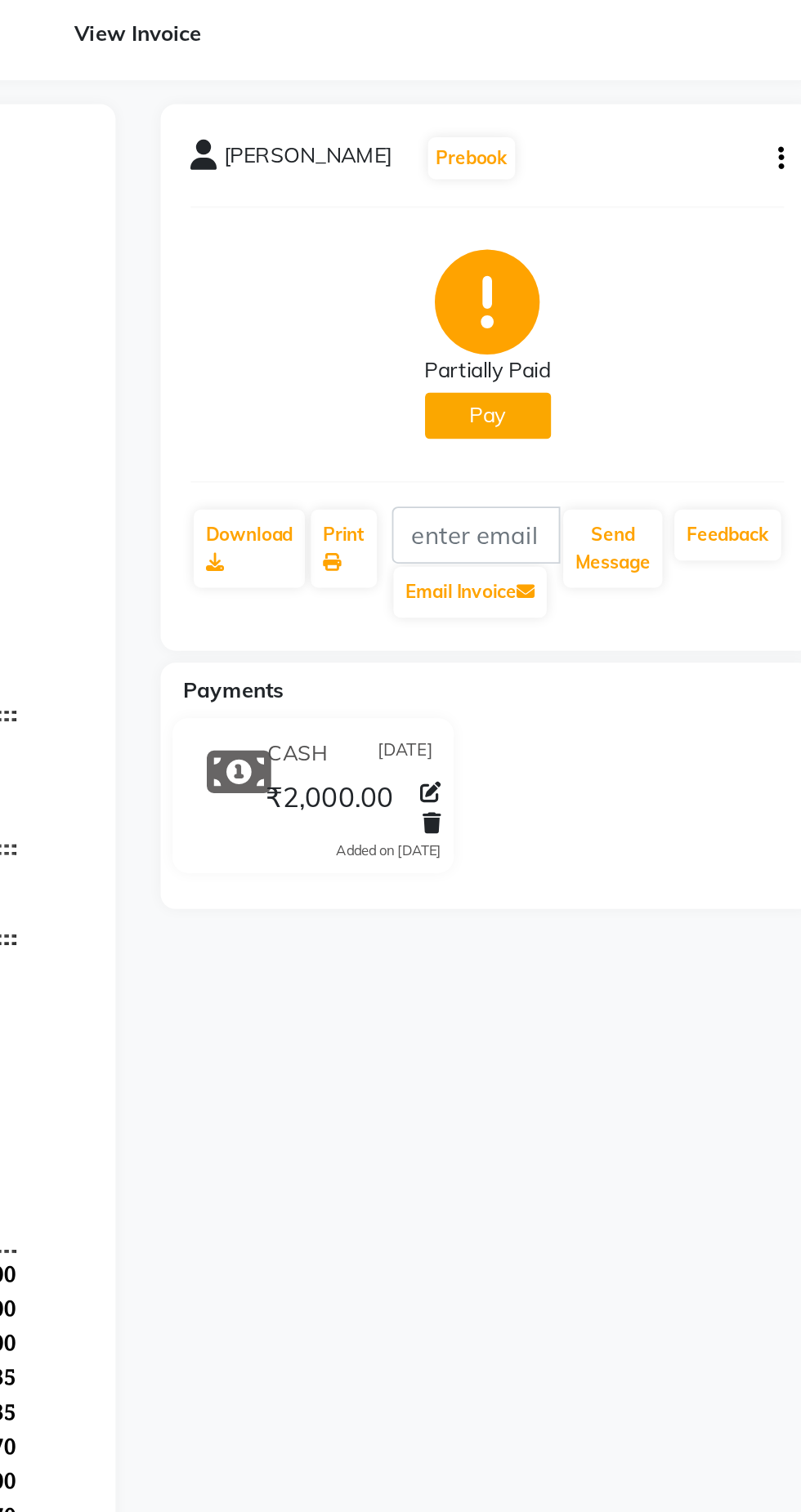
click at [639, 338] on button "Pay" at bounding box center [615, 325] width 68 height 25
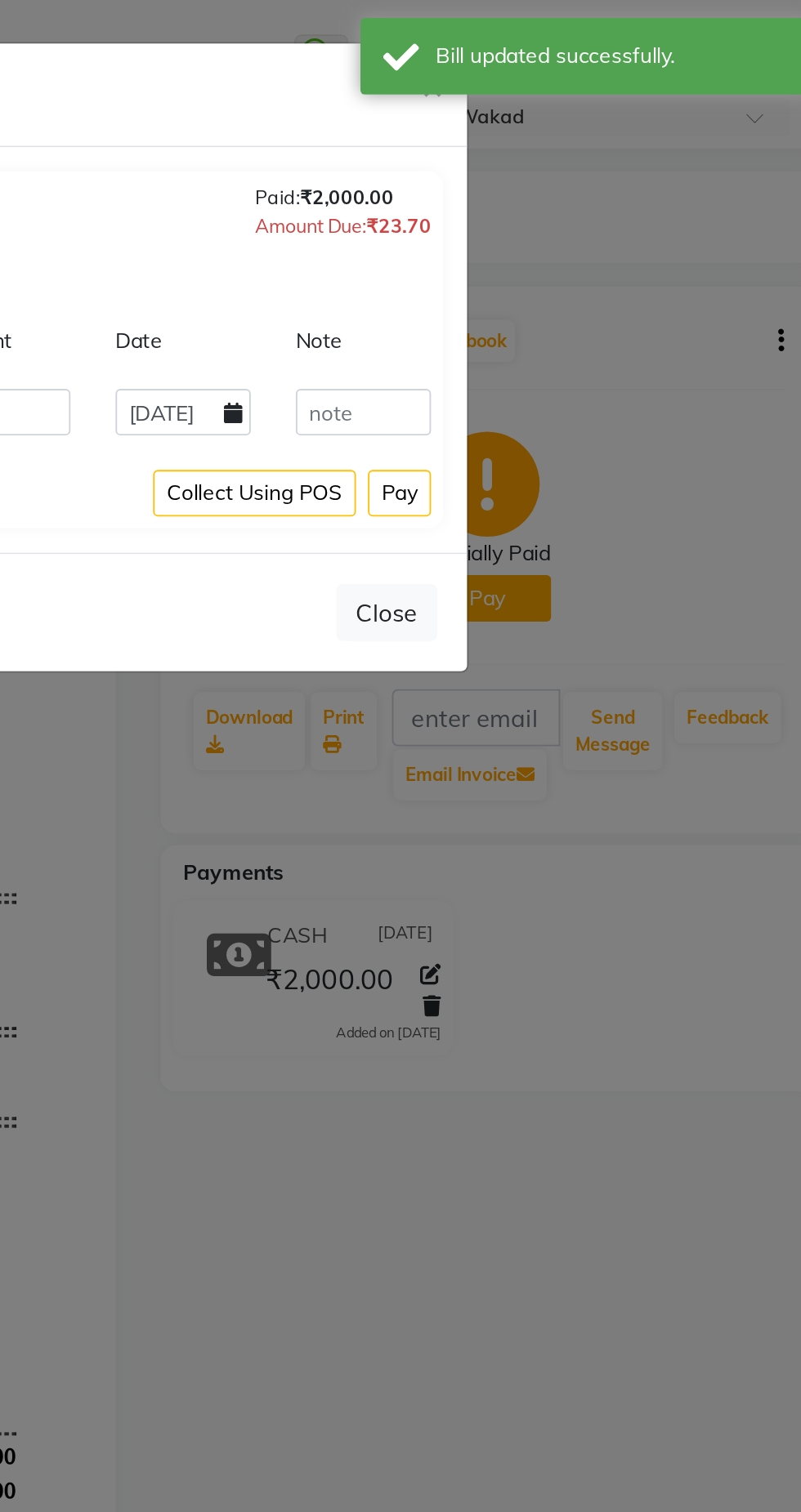
select select "1"
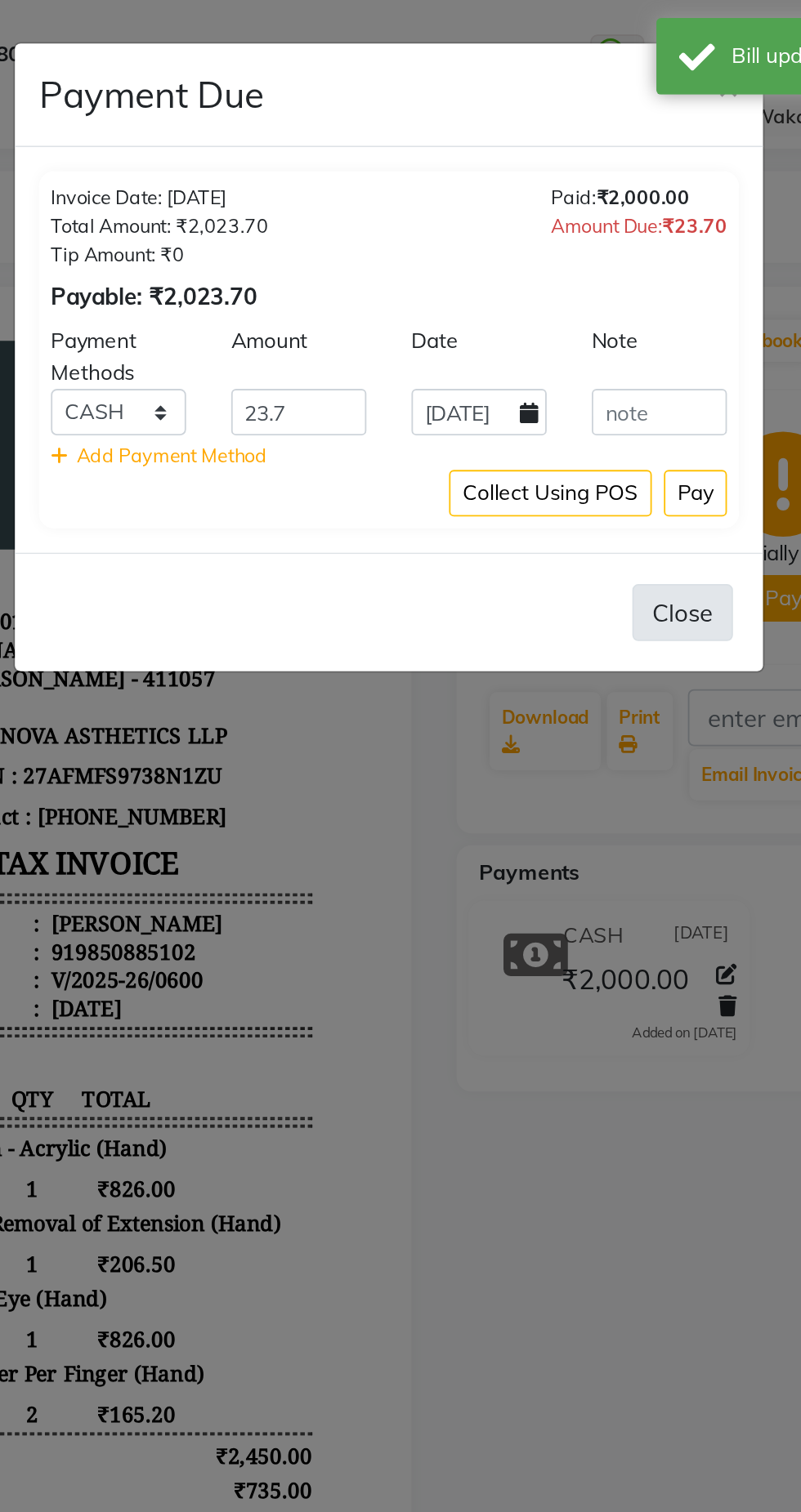
click at [574, 336] on button "Close" at bounding box center [560, 332] width 54 height 31
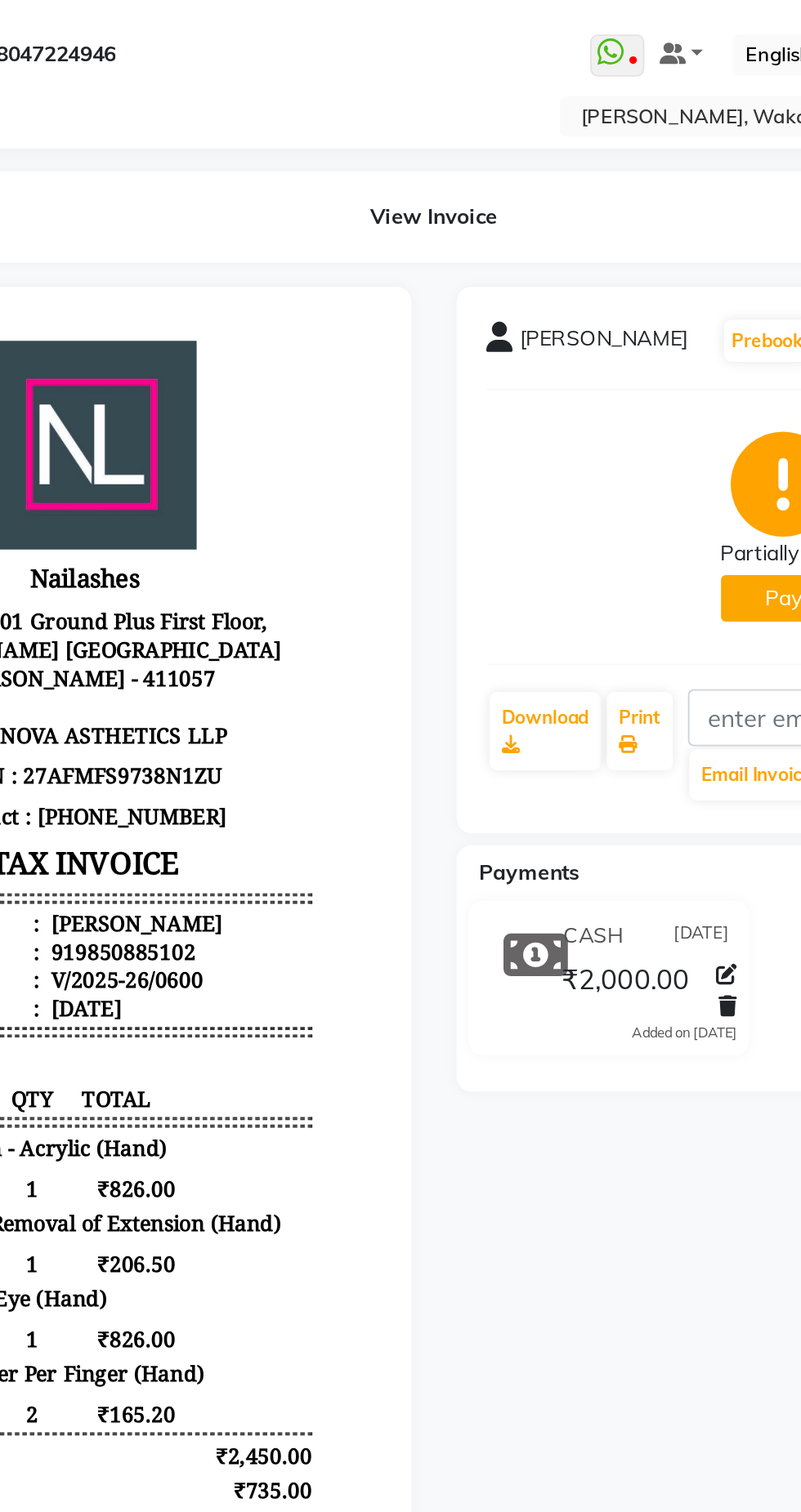
click at [582, 529] on icon at bounding box center [583, 530] width 11 height 11
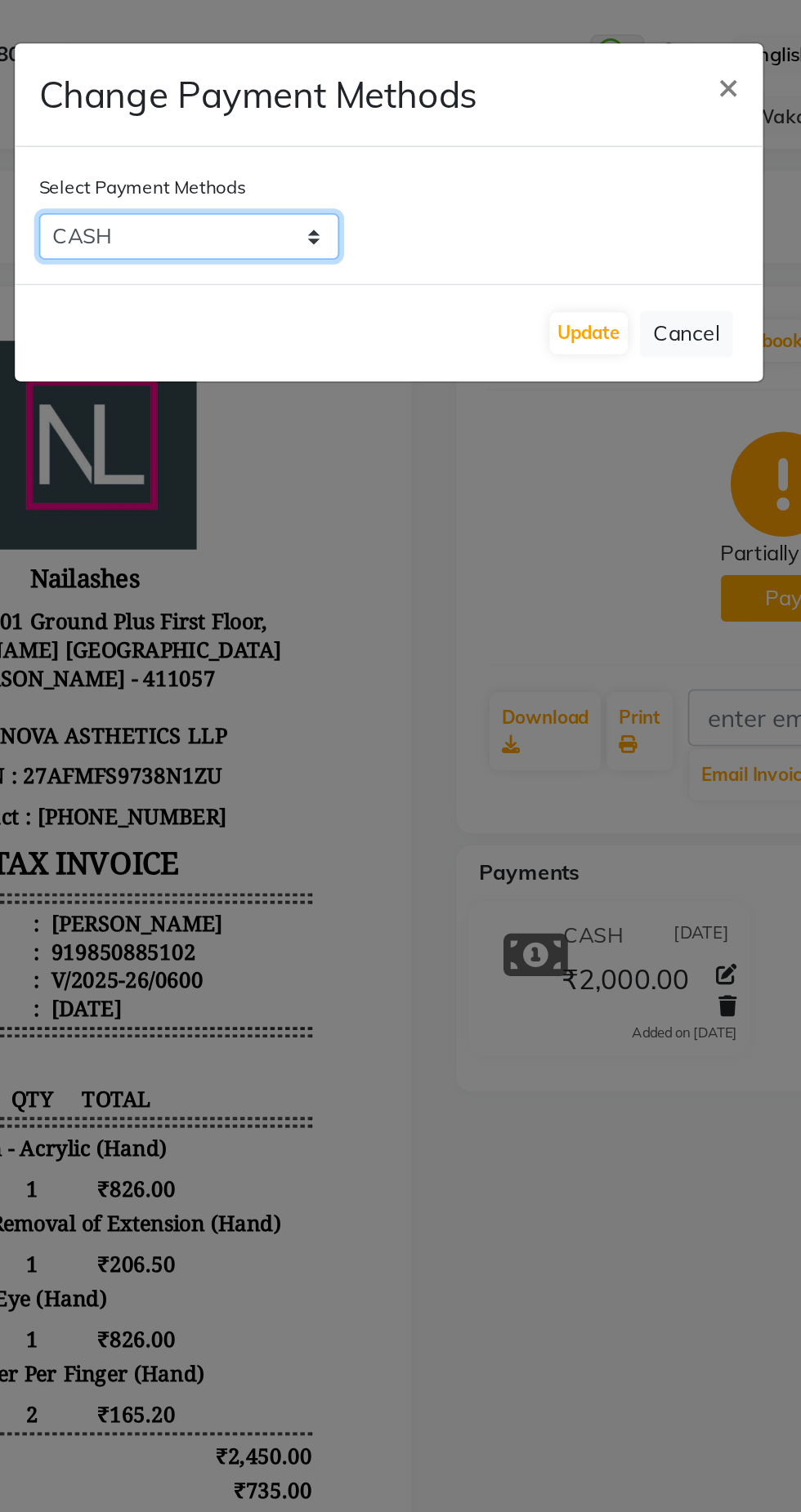
click at [316, 140] on select "Bank ONLINE CASH UPI M CARD GPay LUZO District App" at bounding box center [291, 128] width 163 height 25
select select "43"
click at [210, 116] on select "Bank ONLINE CASH UPI M CARD GPay LUZO District App" at bounding box center [291, 128] width 163 height 25
click at [506, 190] on button "Update" at bounding box center [509, 182] width 42 height 23
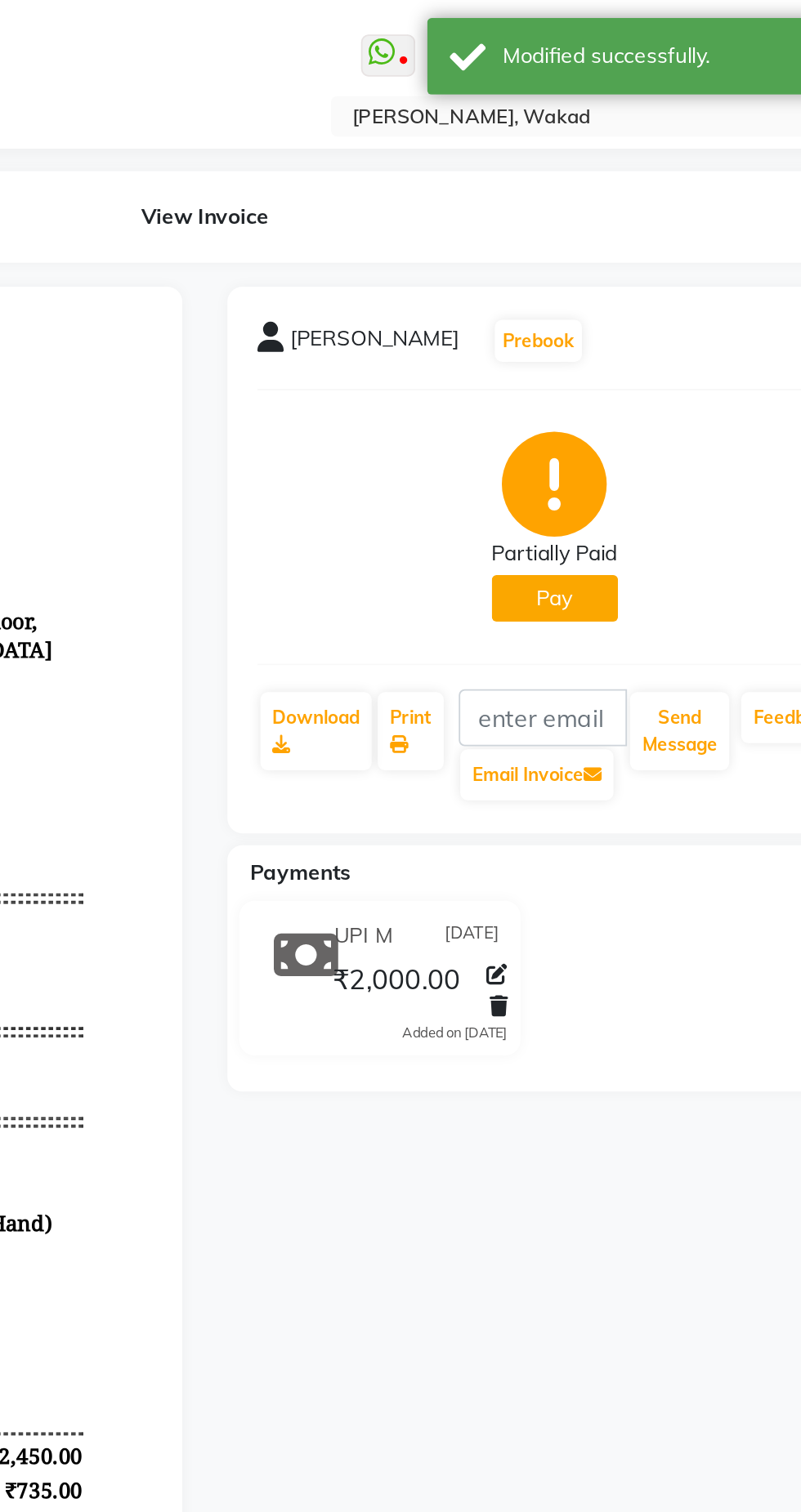
click at [599, 326] on button "Pay" at bounding box center [615, 325] width 68 height 25
select select "1"
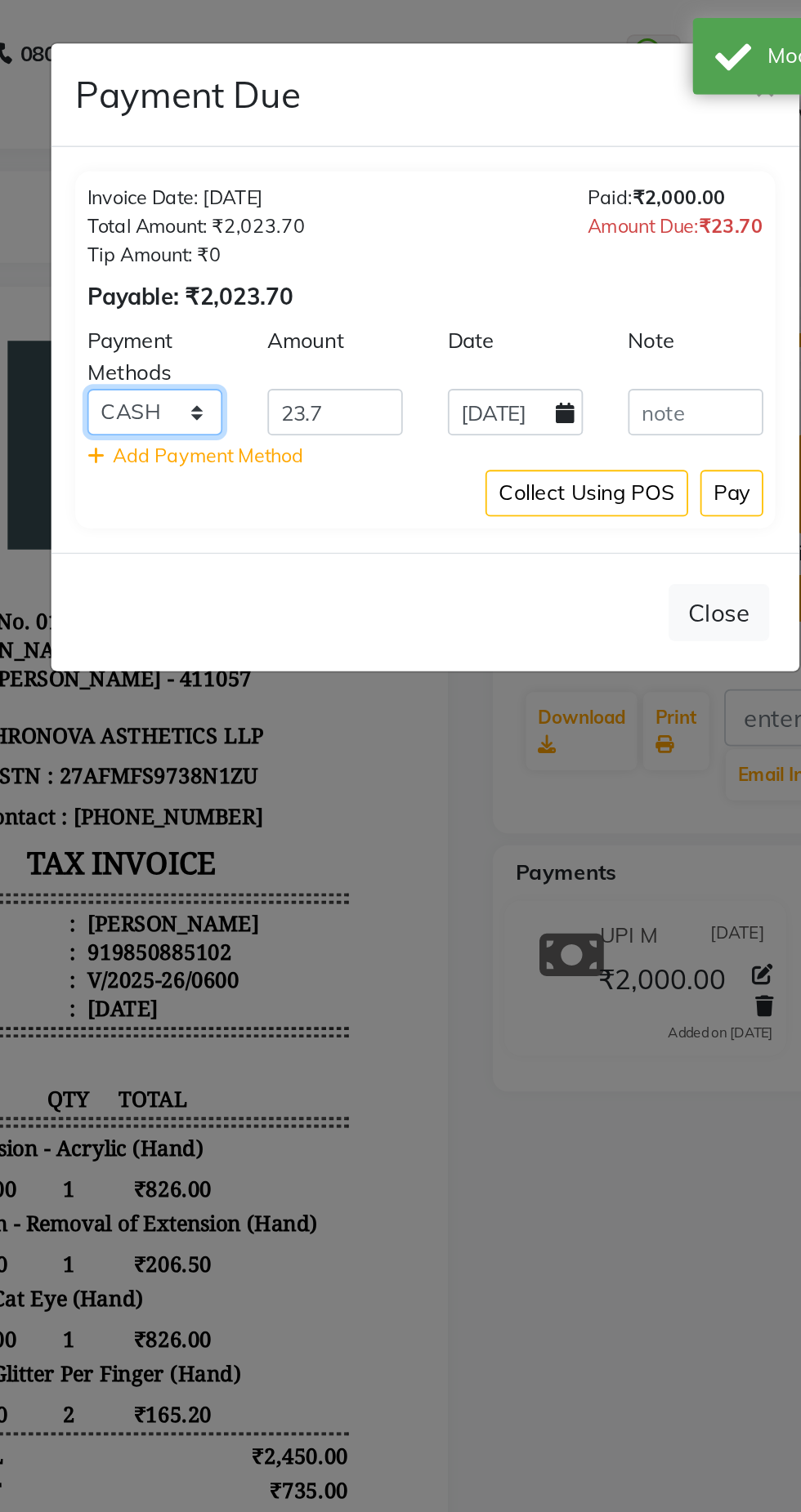
click at [257, 226] on select "Bank ONLINE CASH UPI M CARD GPay LUZO District App" at bounding box center [254, 224] width 74 height 25
click at [476, 222] on icon at bounding box center [476, 225] width 10 height 11
select select "9"
select select "2025"
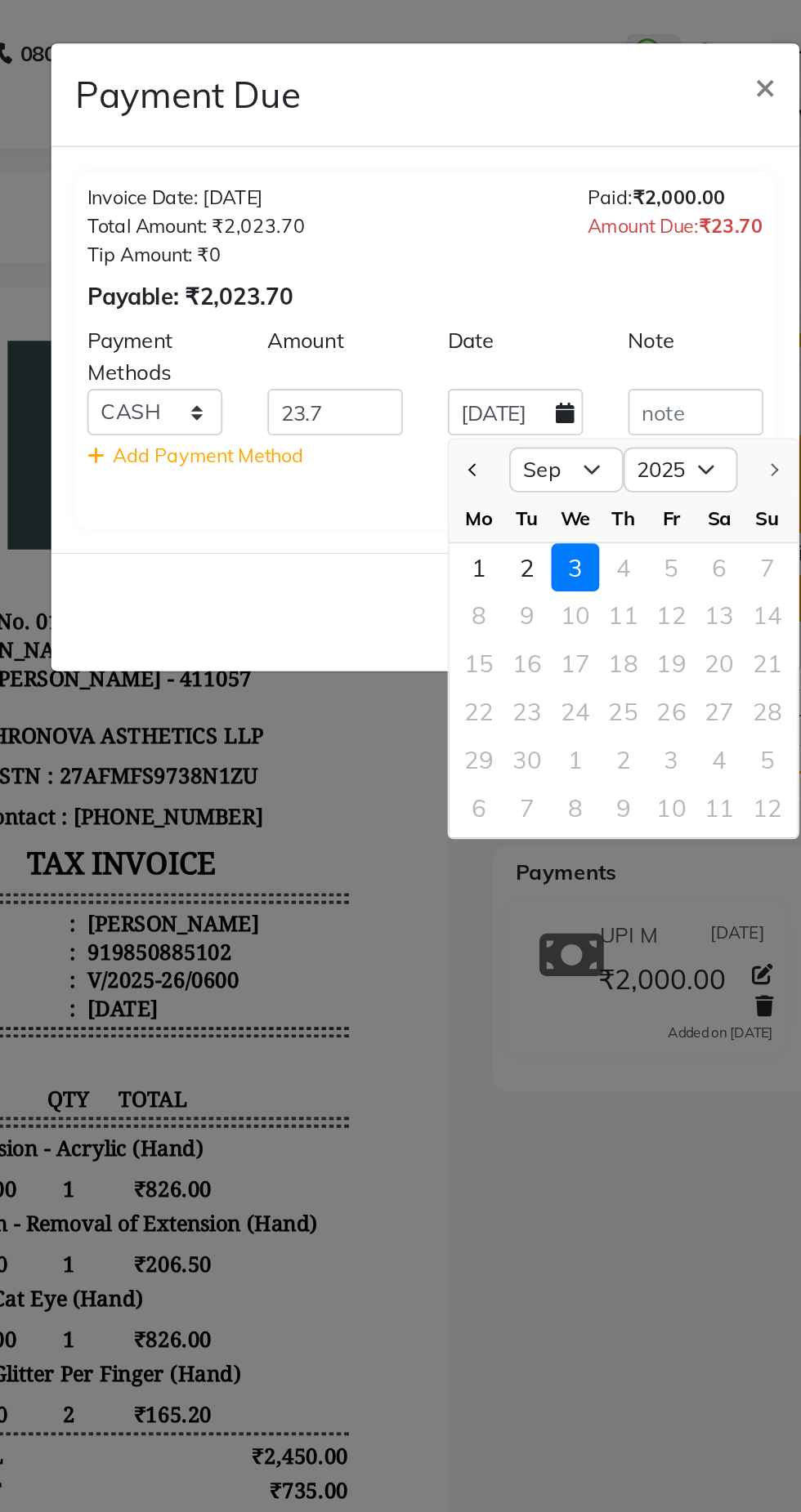
click at [473, 221] on icon at bounding box center [476, 225] width 10 height 11
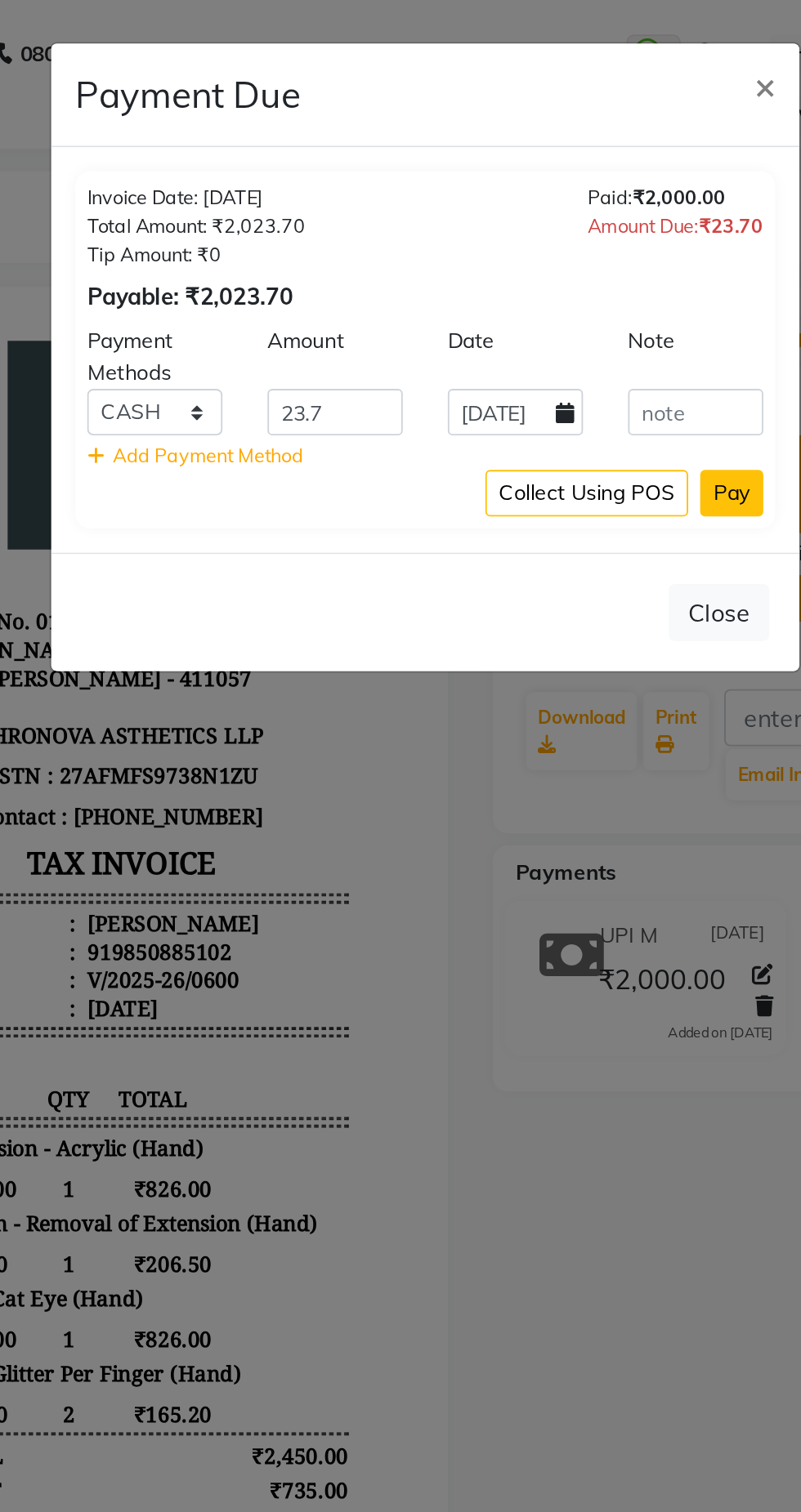
click at [576, 261] on button "Pay" at bounding box center [567, 267] width 34 height 25
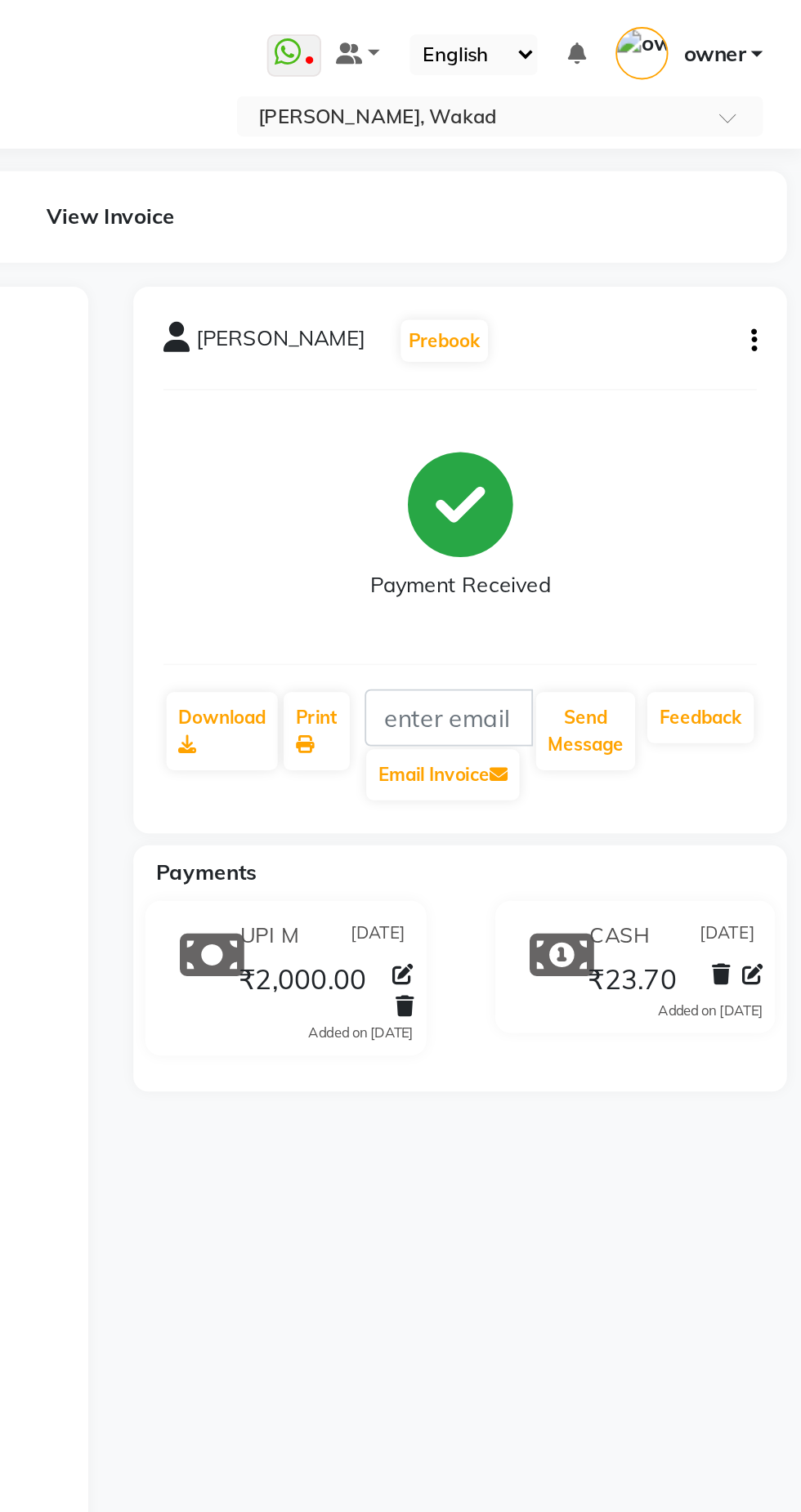
click at [735, 526] on div "₹23.70" at bounding box center [731, 532] width 98 height 22
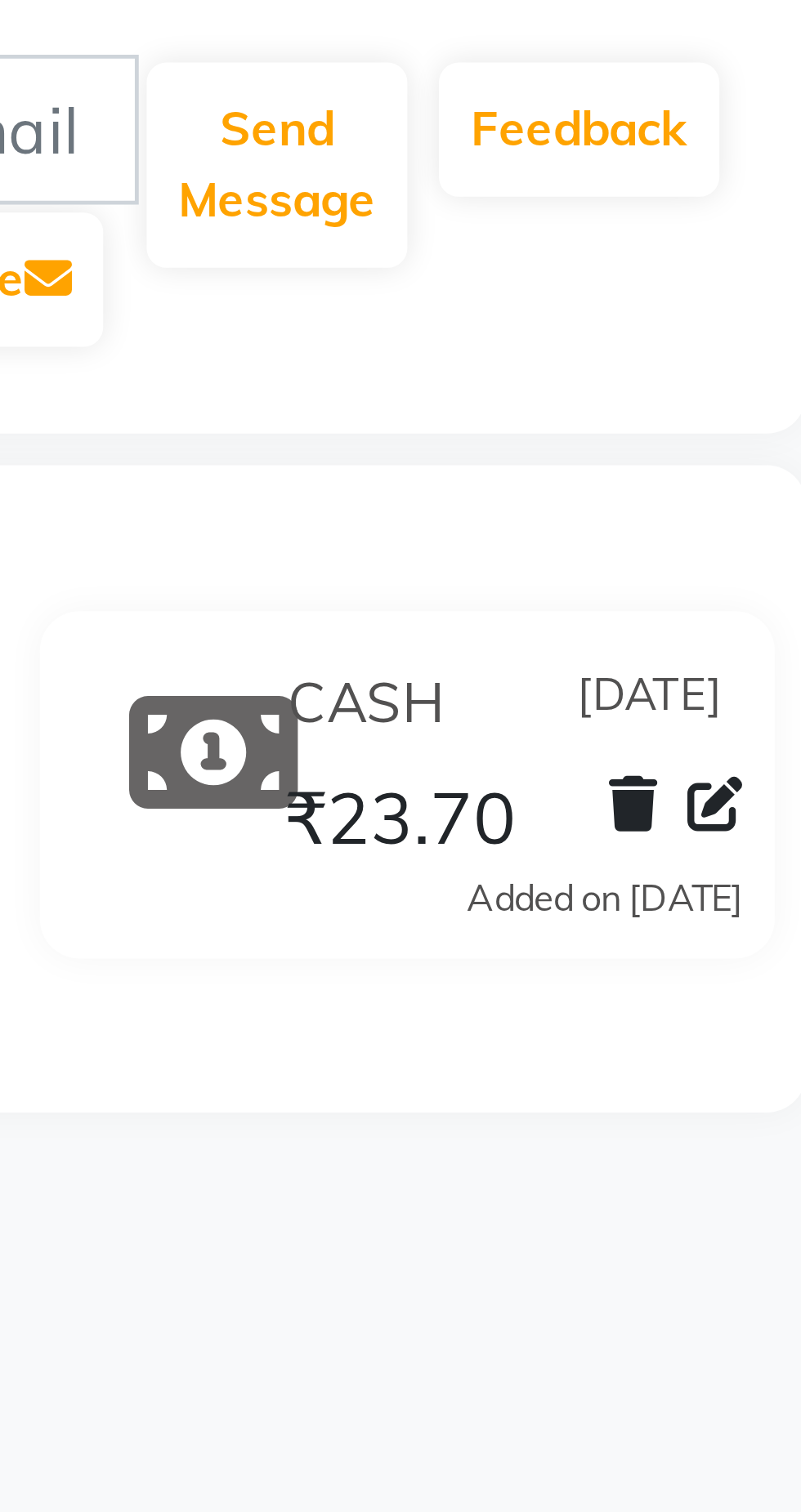
click at [756, 531] on icon at bounding box center [756, 530] width 10 height 11
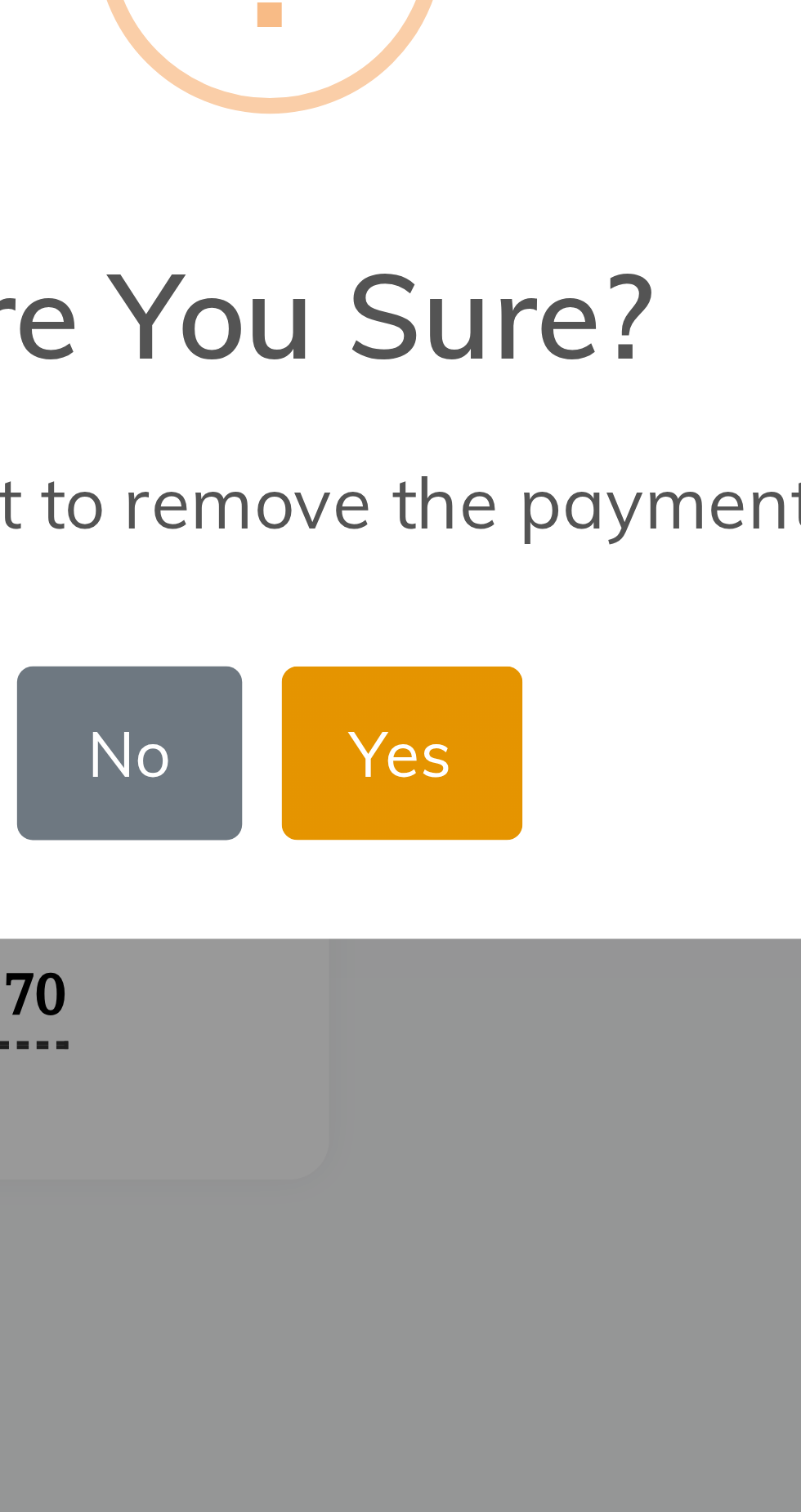
click at [419, 866] on button "Yes" at bounding box center [427, 855] width 50 height 36
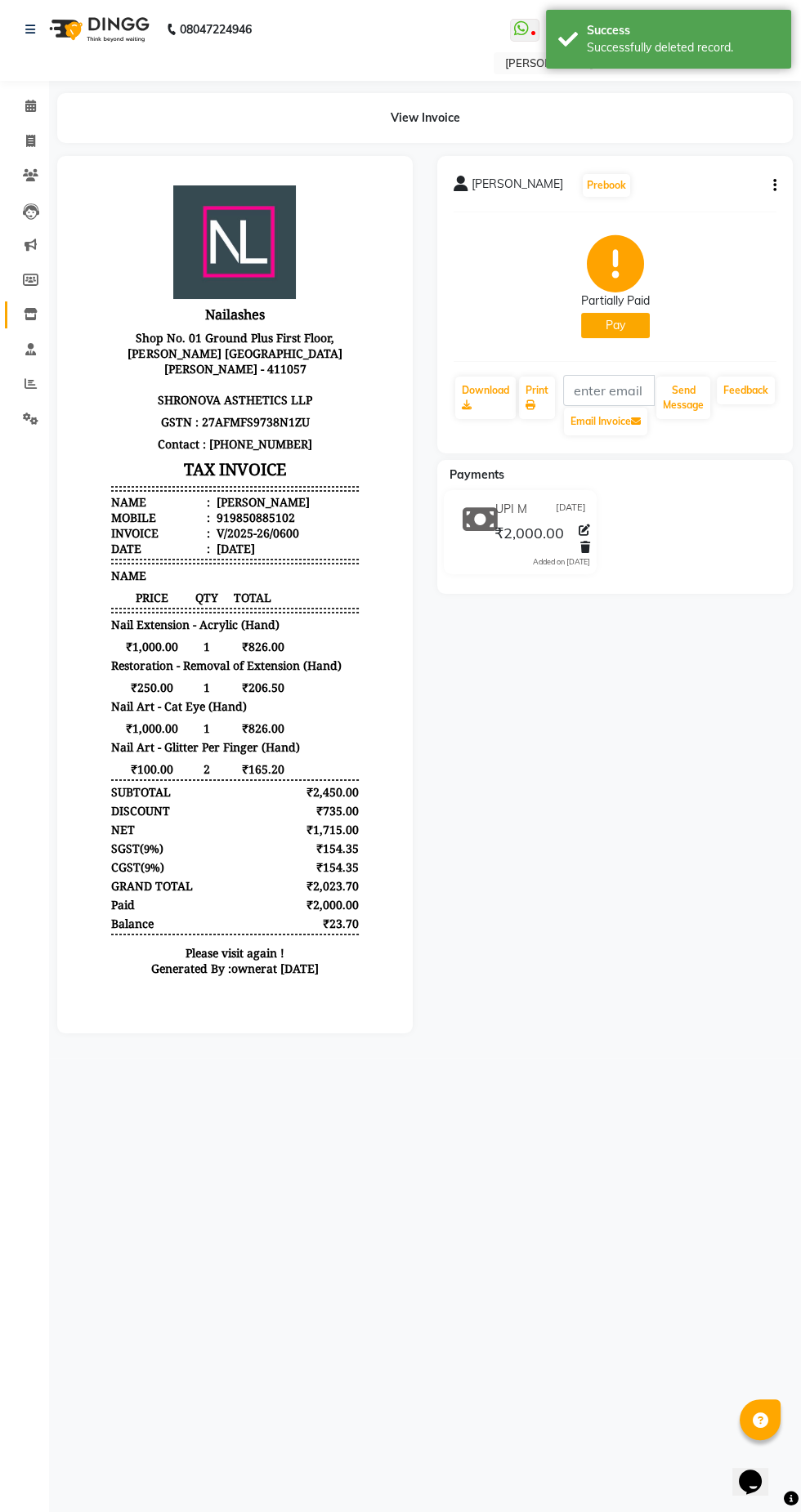
click at [6, 311] on link "Inventory" at bounding box center [25, 315] width 39 height 27
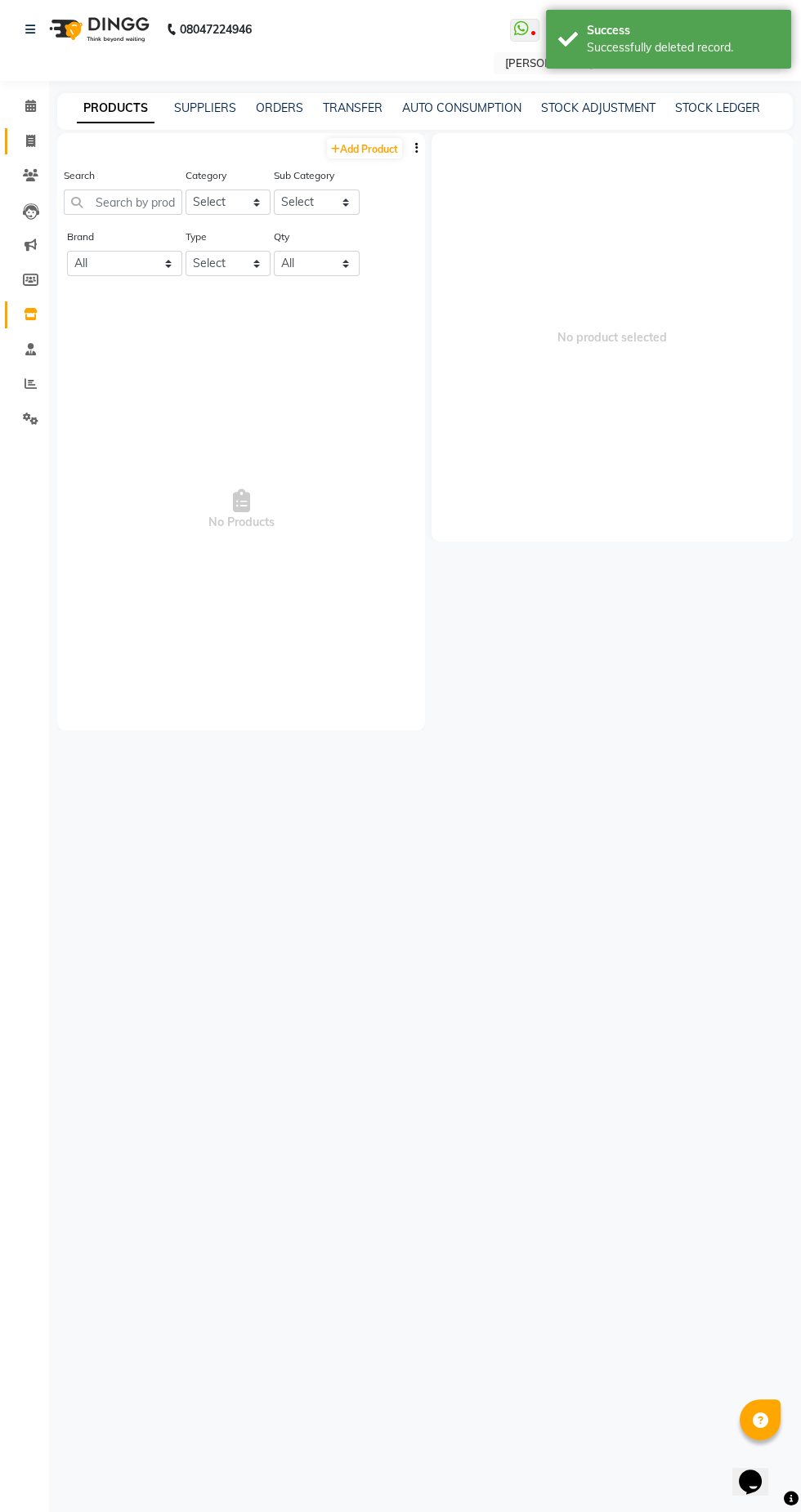
click at [30, 140] on icon at bounding box center [31, 141] width 9 height 12
select select "7711"
select select "service"
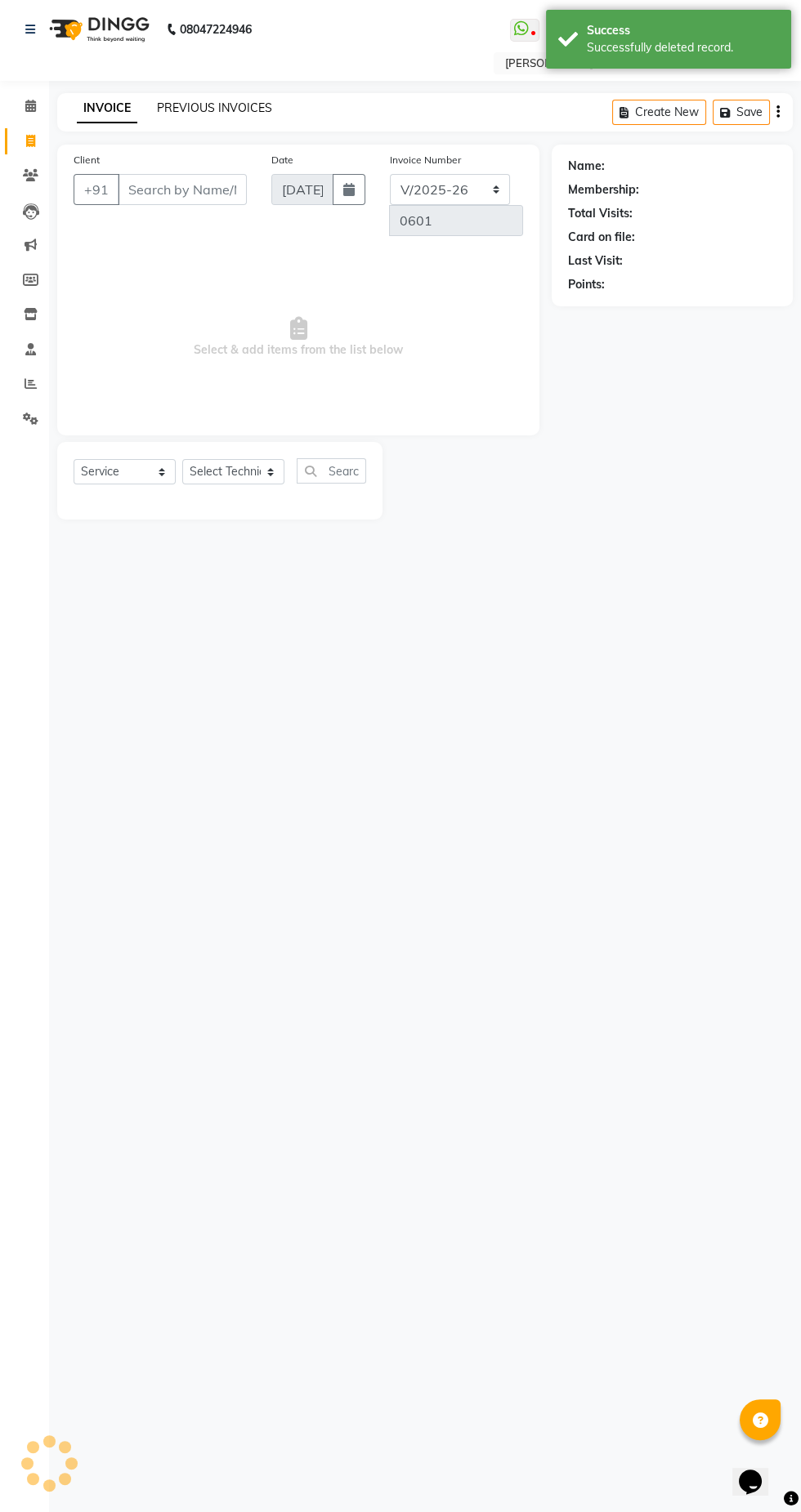
click at [171, 108] on link "PREVIOUS INVOICES" at bounding box center [214, 108] width 115 height 15
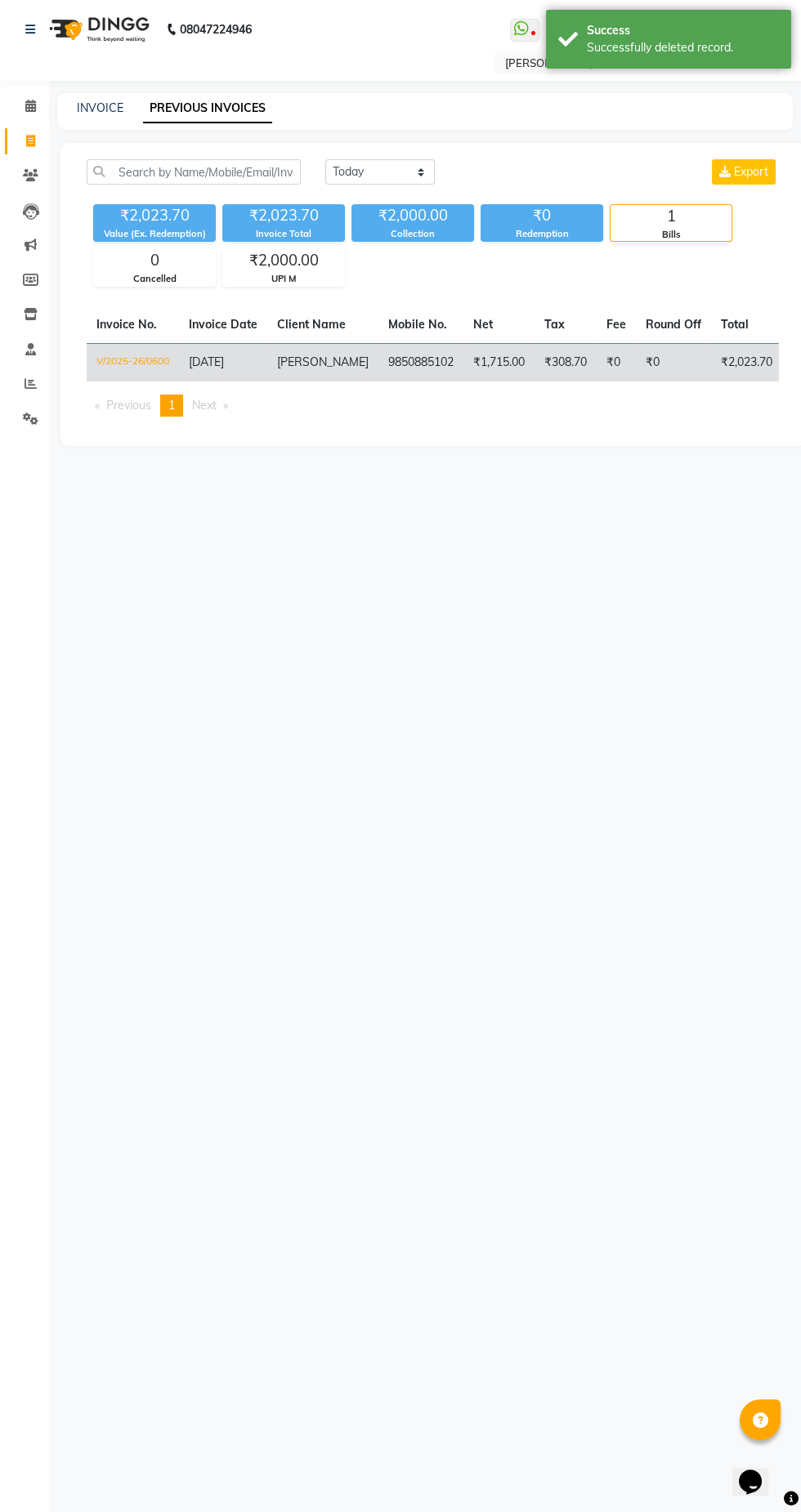
click at [636, 360] on td "₹0" at bounding box center [674, 362] width 75 height 39
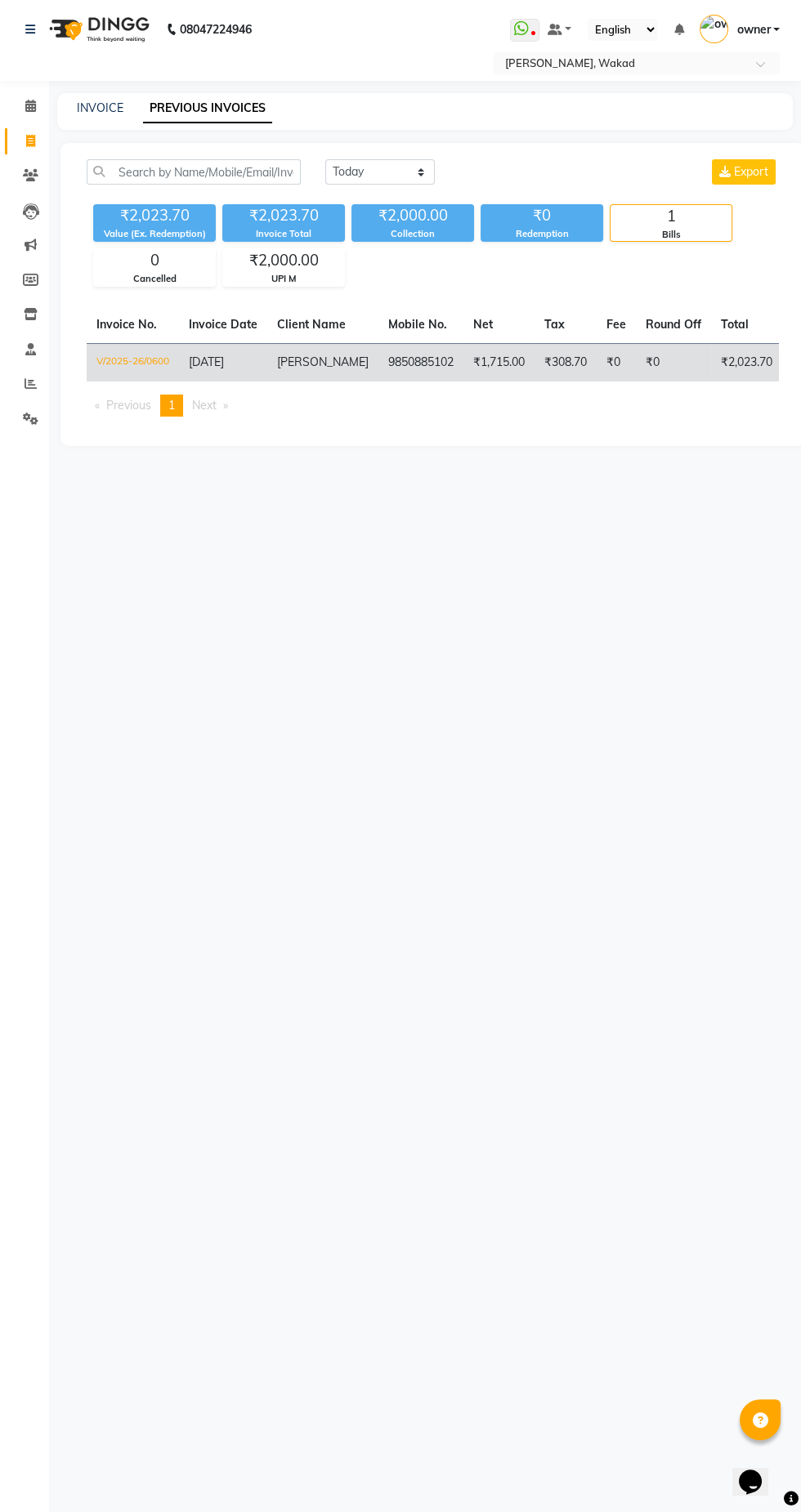
select select "service"
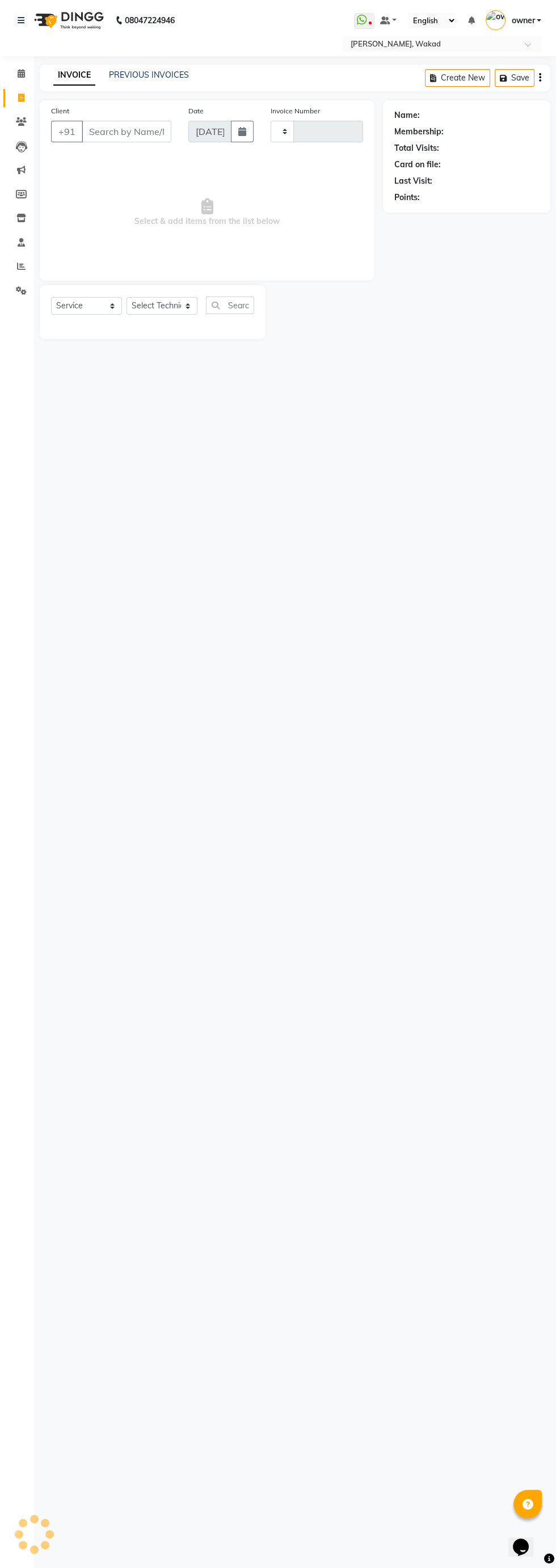
type input "0601"
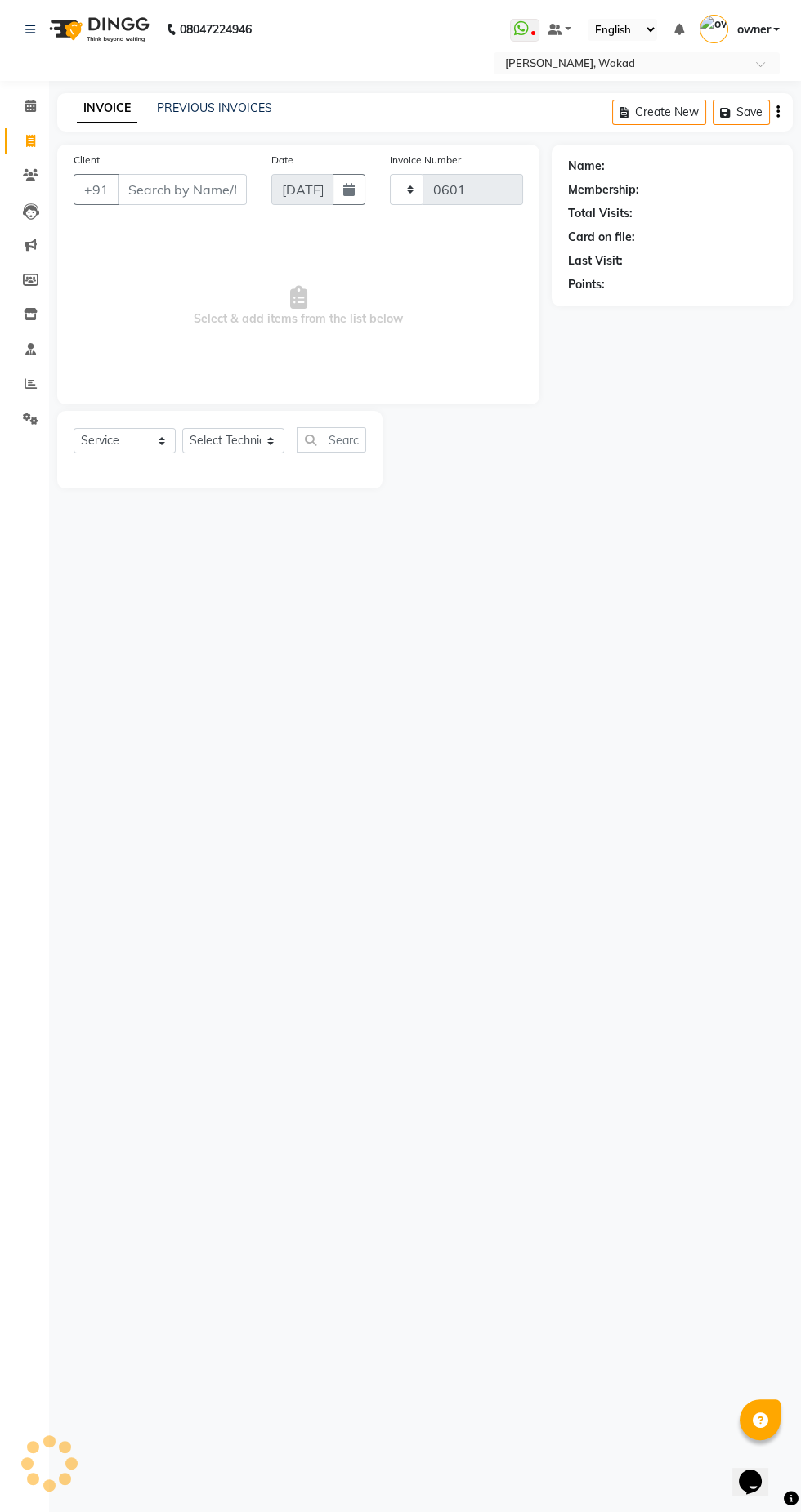
select select "7711"
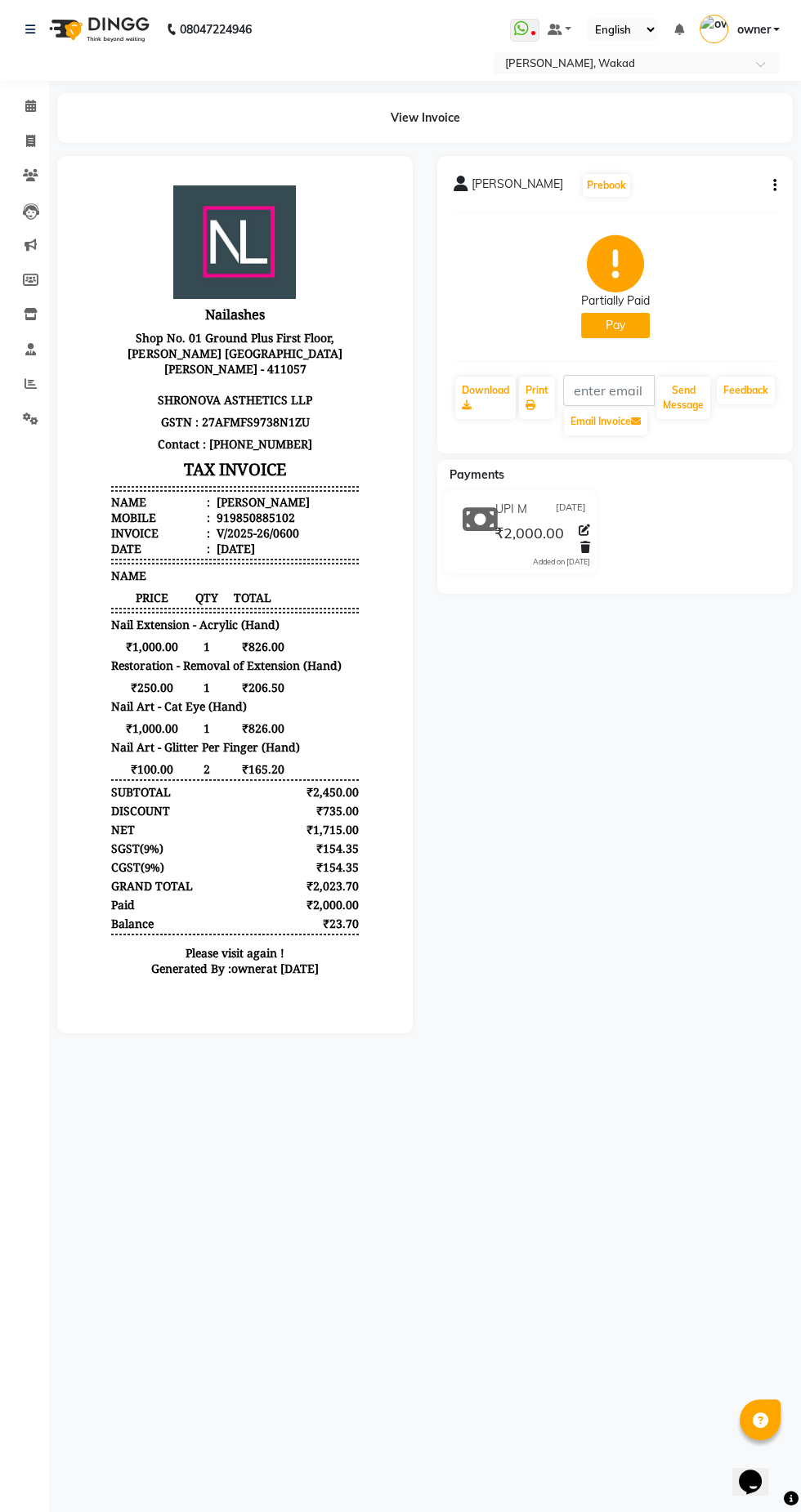
click at [634, 327] on button "Pay" at bounding box center [615, 325] width 68 height 25
select select "1"
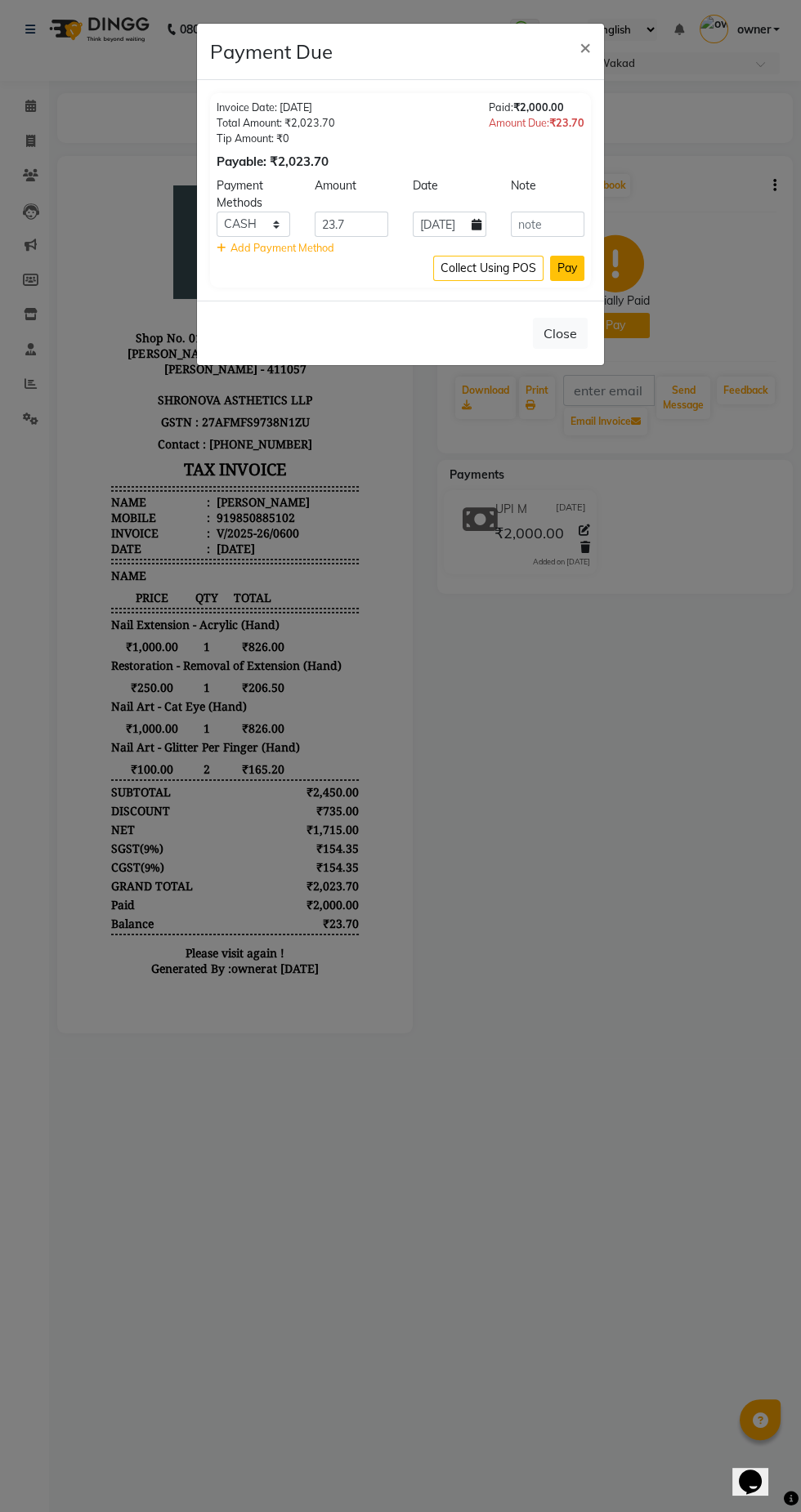
click at [575, 271] on button "Pay" at bounding box center [567, 267] width 34 height 25
